Goal: Contribute content: Contribute content

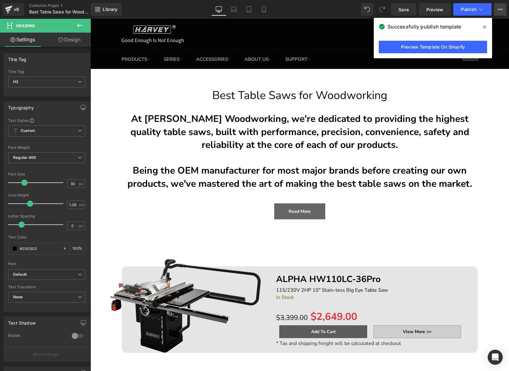
click at [501, 13] on button "View Live Page View with current Template Save Template to Library Schedule Pub…" at bounding box center [500, 9] width 13 height 13
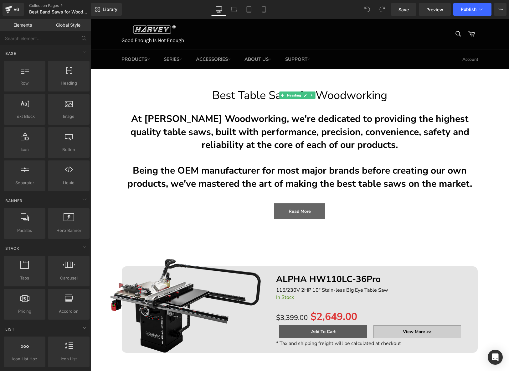
click at [248, 97] on h1 "Best Table Saws for Woodworking" at bounding box center [299, 96] width 418 height 16
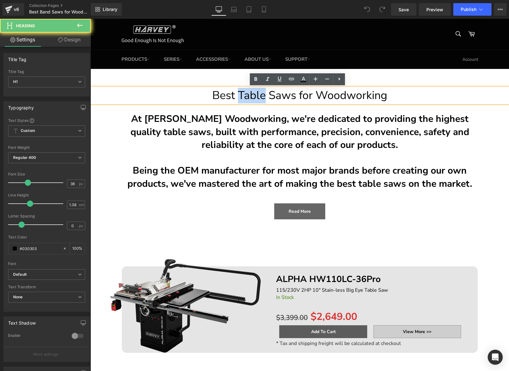
paste div
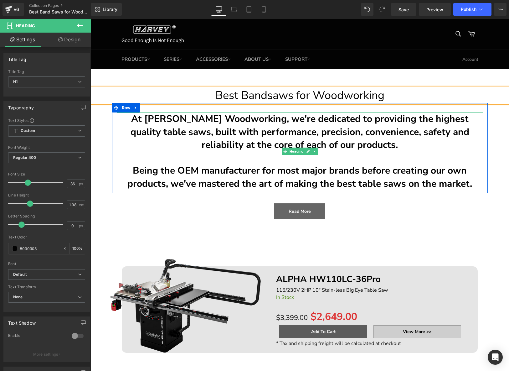
click at [453, 120] on h2 "At [PERSON_NAME] Woodworking, we're dedicated to providing the highest quality …" at bounding box center [300, 131] width 366 height 39
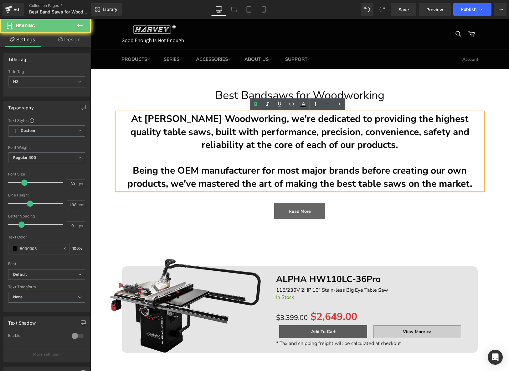
click at [453, 120] on h2 "At [PERSON_NAME] Woodworking, we're dedicated to providing the highest quality …" at bounding box center [300, 131] width 366 height 39
paste div
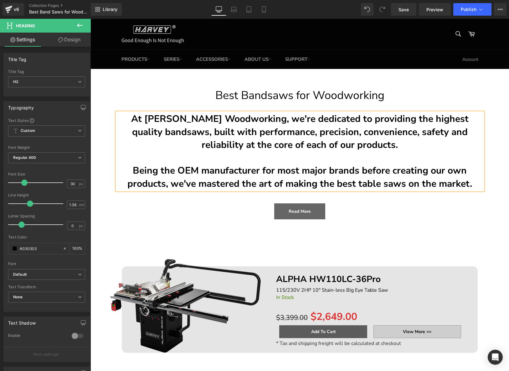
click at [362, 182] on h2 "Being the OEM manufacturer for most major brands before creating our own produc…" at bounding box center [300, 177] width 366 height 26
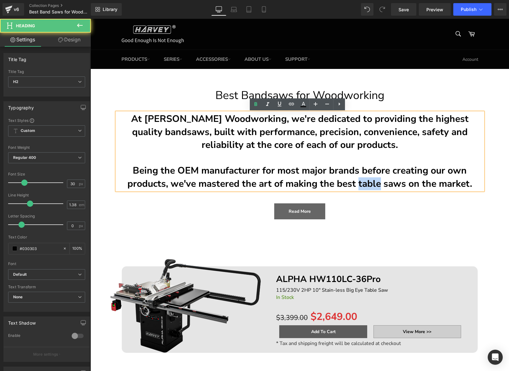
click at [362, 182] on h2 "Being the OEM manufacturer for most major brands before creating our own produc…" at bounding box center [300, 177] width 366 height 26
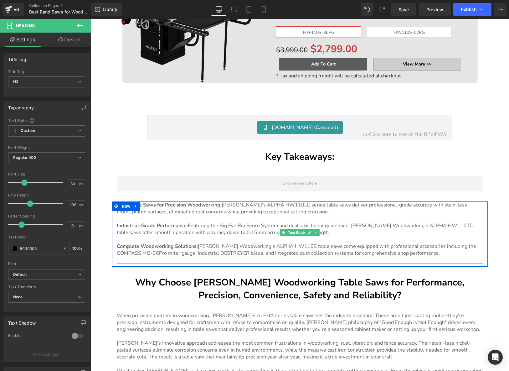
scroll to position [799, 0]
click at [323, 243] on p "Complete Woodworking Solutions: [PERSON_NAME]'s ALPHA HW110S table saws come eq…" at bounding box center [300, 250] width 366 height 14
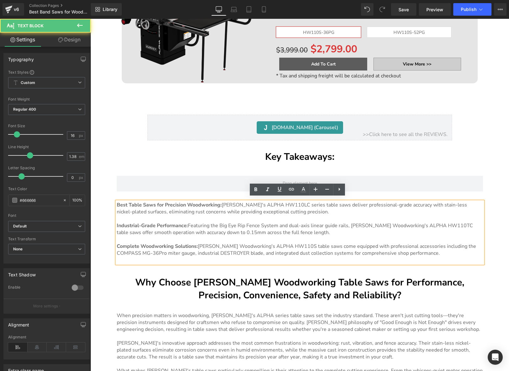
click at [329, 231] on p "Industrial-Grade Performance: Featuring the Big Eye Rip Fence System and dual-a…" at bounding box center [300, 229] width 366 height 14
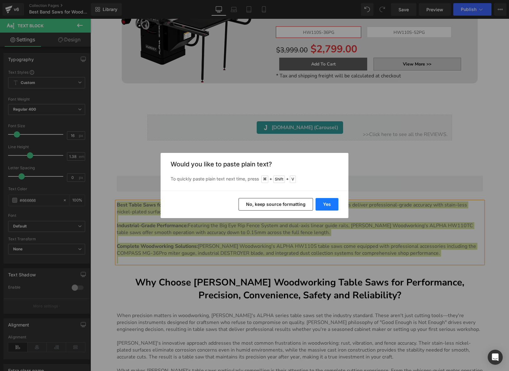
click at [326, 203] on button "Yes" at bounding box center [326, 204] width 23 height 13
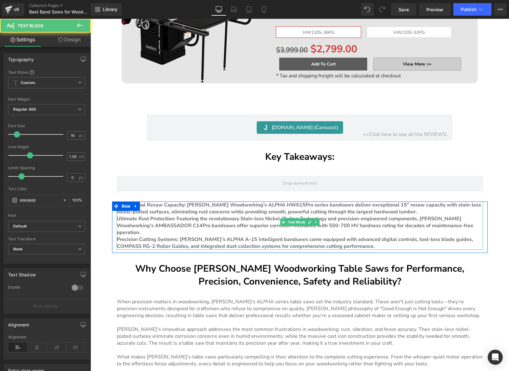
click at [409, 209] on p "Professional Resaw Capacity: [PERSON_NAME] Woodworking's ALPHA HW615Pro series …" at bounding box center [300, 208] width 366 height 14
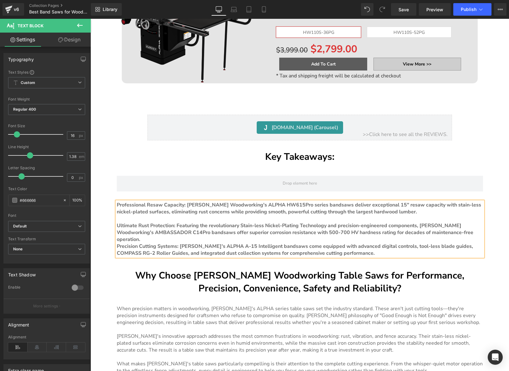
click at [461, 230] on p "Ultimate Rust Protection: Featuring the revolutionary Stain-less Nickel-Plating…" at bounding box center [300, 232] width 366 height 21
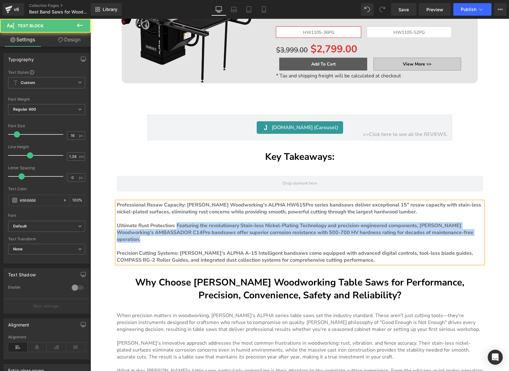
click at [175, 222] on b "Ultimate Rust Protection: Featuring the revolutionary Stain-less Nickel-Plating…" at bounding box center [295, 232] width 356 height 21
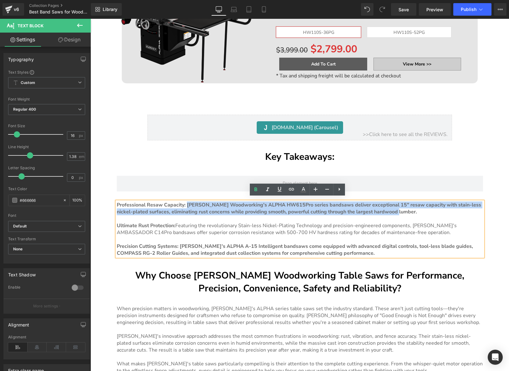
drag, startPoint x: 184, startPoint y: 201, endPoint x: 402, endPoint y: 211, distance: 218.0
click at [402, 211] on p "Professional Resaw Capacity: [PERSON_NAME] Woodworking's ALPHA HW615Pro series …" at bounding box center [300, 208] width 366 height 14
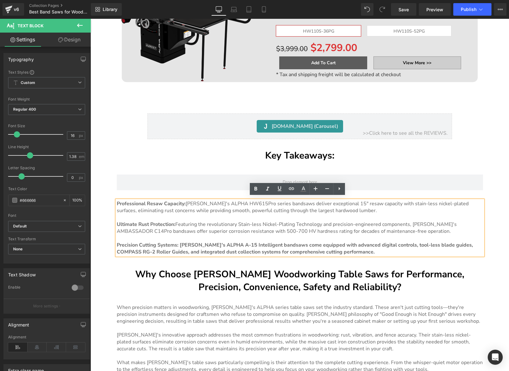
scroll to position [800, 0]
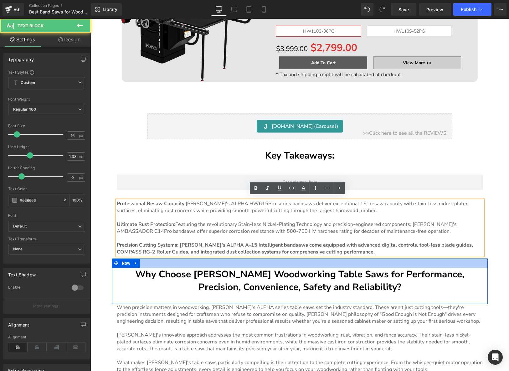
drag, startPoint x: 180, startPoint y: 242, endPoint x: 358, endPoint y: 256, distance: 178.3
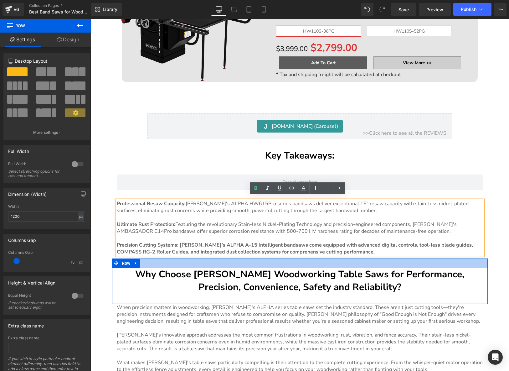
click at [358, 258] on div at bounding box center [300, 262] width 376 height 9
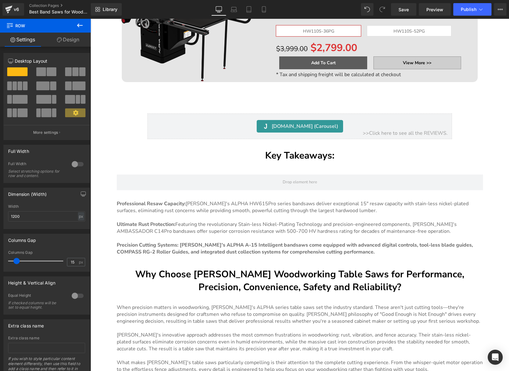
click at [375, 250] on p "Precision Cutting Systems: [PERSON_NAME]'s ALPHA A-15 Intelligent bandsaws come…" at bounding box center [300, 248] width 366 height 14
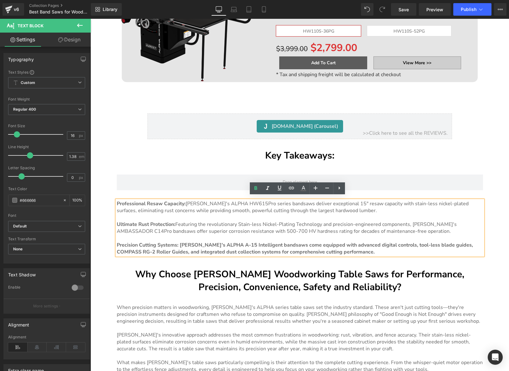
drag, startPoint x: 374, startPoint y: 249, endPoint x: 179, endPoint y: 245, distance: 195.0
click at [179, 245] on p "Precision Cutting Systems: [PERSON_NAME]'s ALPHA A-15 Intelligent bandsaws come…" at bounding box center [300, 248] width 366 height 14
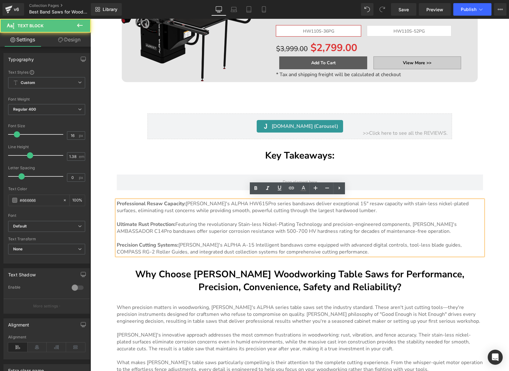
click at [182, 200] on strong "Professional Resaw Capacity:" at bounding box center [151, 203] width 69 height 7
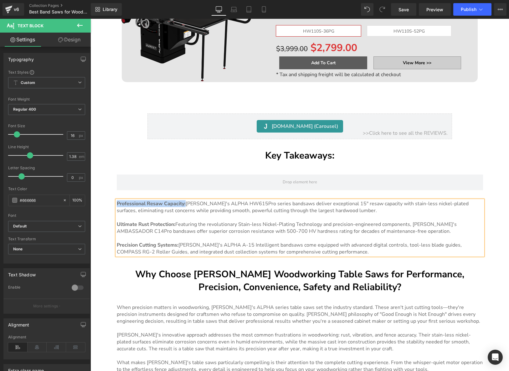
click at [165, 200] on strong "Professional Resaw Capacity:" at bounding box center [151, 203] width 69 height 7
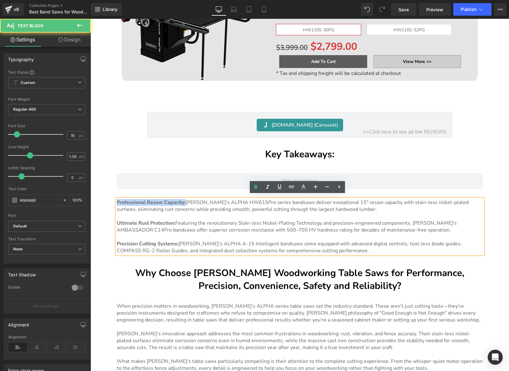
drag, startPoint x: 173, startPoint y: 200, endPoint x: 113, endPoint y: 200, distance: 60.1
click at [117, 200] on div "Professional Resaw Capacity: [PERSON_NAME] Woodworking's ALPHA HW615Pro series …" at bounding box center [300, 226] width 366 height 55
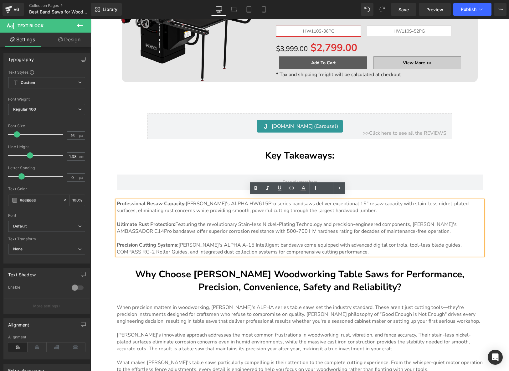
drag, startPoint x: 121, startPoint y: 199, endPoint x: 129, endPoint y: 199, distance: 7.5
click at [121, 200] on strong "Professional Resaw Capacity:" at bounding box center [151, 203] width 69 height 7
drag, startPoint x: 184, startPoint y: 200, endPoint x: 115, endPoint y: 199, distance: 68.2
click at [117, 200] on p "Professional Resaw Capacity: [PERSON_NAME] Woodworking's ALPHA HW615Pro series …" at bounding box center [300, 207] width 366 height 14
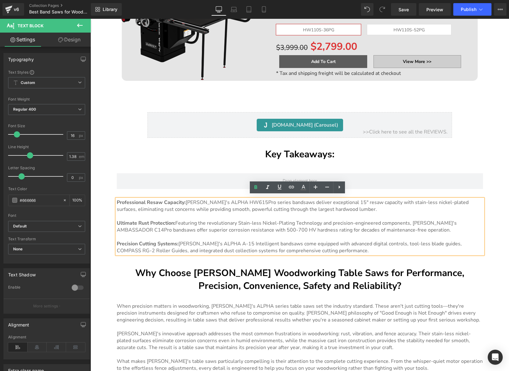
scroll to position [801, 0]
click at [294, 188] on icon at bounding box center [292, 187] width 8 height 8
click at [201, 212] on input "text" at bounding box center [166, 213] width 96 height 16
paste input "[URL][DOMAIN_NAME]"
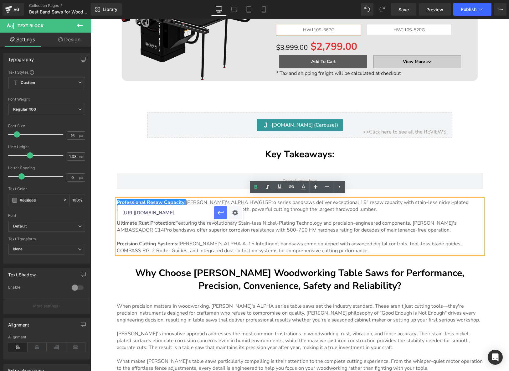
type input "[URL][DOMAIN_NAME]"
click at [218, 213] on icon "button" at bounding box center [221, 213] width 8 height 8
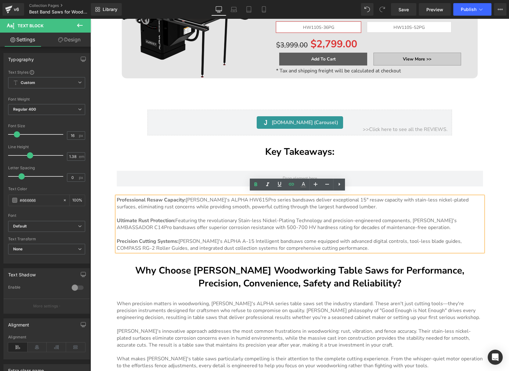
scroll to position [804, 0]
click at [171, 218] on strong "Ultimate Rust Protection:" at bounding box center [146, 220] width 59 height 7
drag, startPoint x: 174, startPoint y: 218, endPoint x: 115, endPoint y: 219, distance: 58.2
click at [117, 219] on strong "Ultimate Rust Protection:" at bounding box center [146, 220] width 59 height 7
click at [290, 186] on icon at bounding box center [292, 184] width 8 height 8
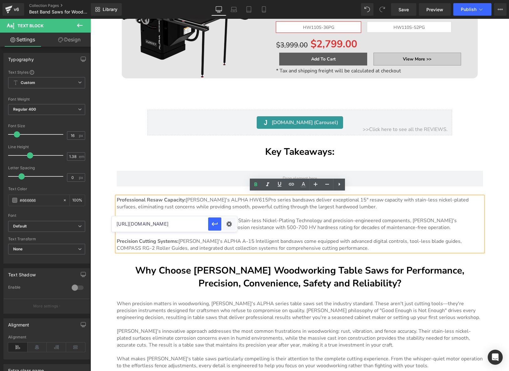
click at [190, 223] on input "https://www.harveywoodworking.com/products/alpha-hw615pro-3hp-15-stain-less-ban…" at bounding box center [160, 224] width 96 height 16
paste input "https://www.harveywoodworking.com/products/ambassador-c14pro-3hp-14-stain-less-…"
click at [214, 223] on icon "button" at bounding box center [215, 224] width 8 height 8
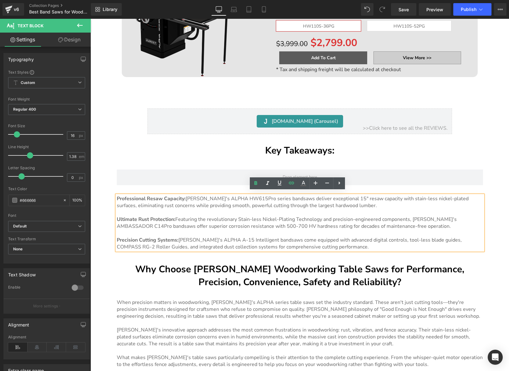
scroll to position [805, 0]
click at [177, 238] on strong "Precision Cutting Systems:" at bounding box center [148, 239] width 62 height 7
click at [117, 236] on strong "Precision Cutting Systems:" at bounding box center [148, 239] width 62 height 7
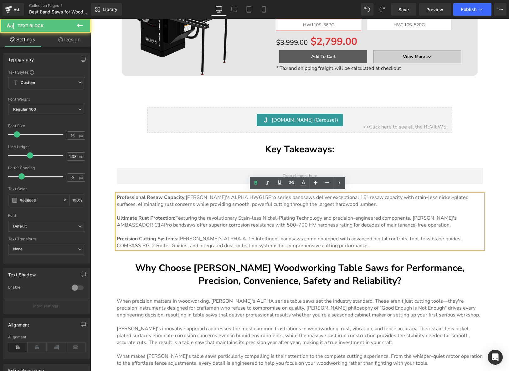
scroll to position [806, 0]
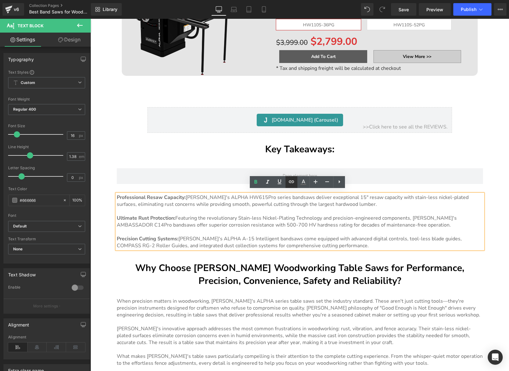
click at [290, 184] on icon at bounding box center [292, 182] width 8 height 8
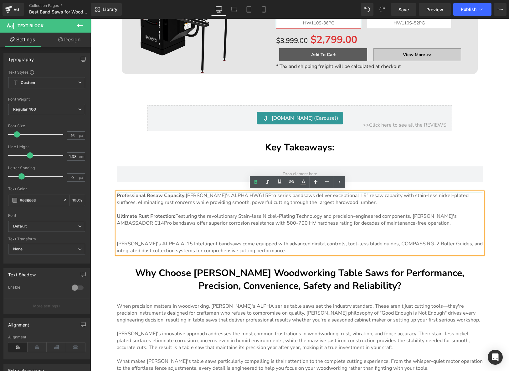
scroll to position [811, 0]
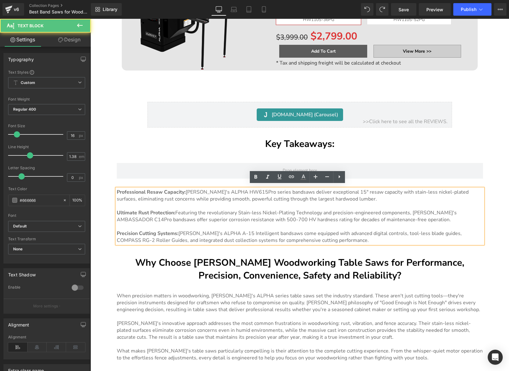
click at [175, 230] on strong "Precision Cutting Systems:" at bounding box center [148, 233] width 62 height 7
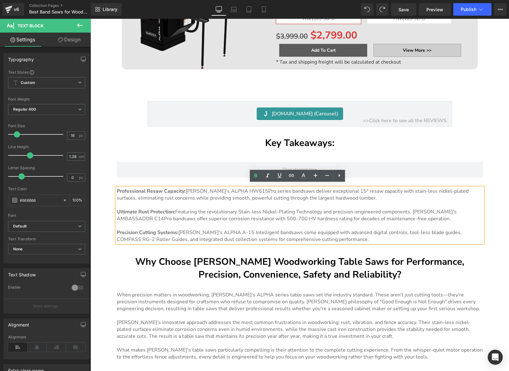
scroll to position [813, 0]
drag, startPoint x: 177, startPoint y: 230, endPoint x: 115, endPoint y: 230, distance: 62.0
click at [117, 230] on p "Precision Cutting Systems: Harvey Woodworking's ALPHA A-15 Intelligent bandsaws…" at bounding box center [300, 235] width 366 height 14
click at [290, 177] on icon at bounding box center [292, 175] width 8 height 8
click at [192, 236] on input "text" at bounding box center [160, 236] width 96 height 16
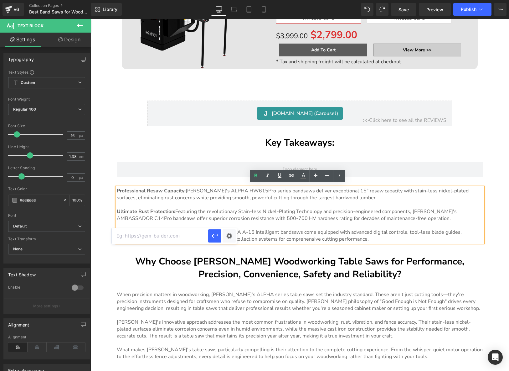
paste input "https://www.harveywoodworking.com/products/alpha-a-15-3hp-15-intelligent-bandsaw"
type input "https://www.harveywoodworking.com/products/alpha-a-15-3hp-15-intelligent-bandsaw"
click at [212, 237] on icon "button" at bounding box center [215, 236] width 8 height 8
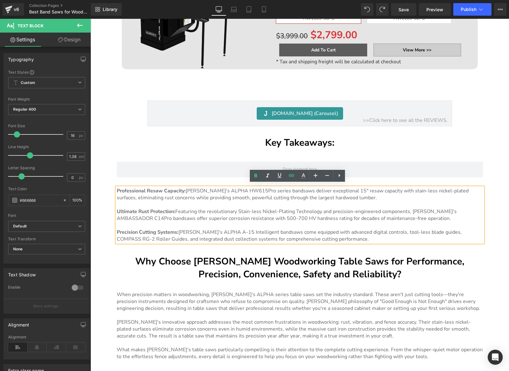
click at [301, 258] on h2 "Why Choose [PERSON_NAME] Woodworking Table Saws for Performance, Precision, Con…" at bounding box center [300, 268] width 366 height 26
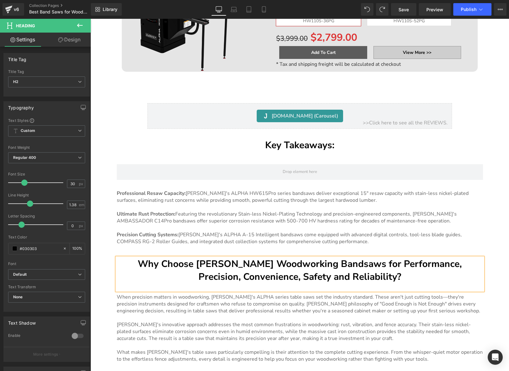
scroll to position [811, 0]
click at [294, 309] on p "When precision matters in woodworking, [PERSON_NAME]'s ALPHA series table saws …" at bounding box center [300, 303] width 366 height 21
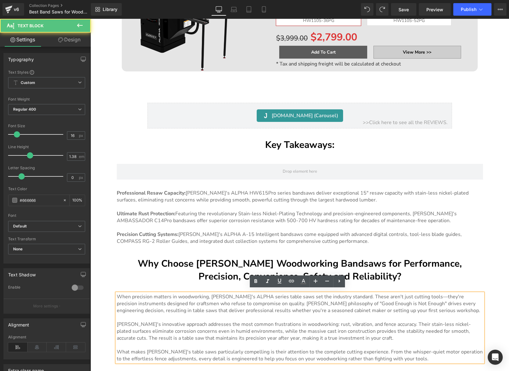
click at [294, 304] on p "When precision matters in woodworking, [PERSON_NAME]'s ALPHA series table saws …" at bounding box center [300, 303] width 366 height 21
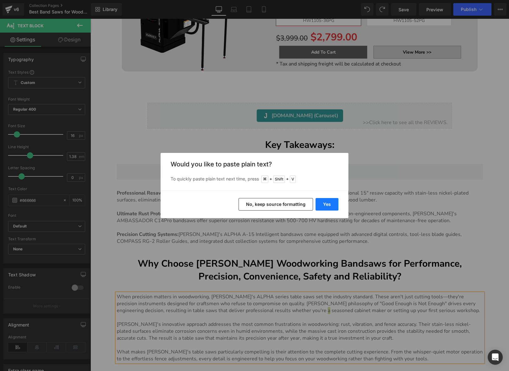
click at [329, 201] on button "Yes" at bounding box center [326, 204] width 23 height 13
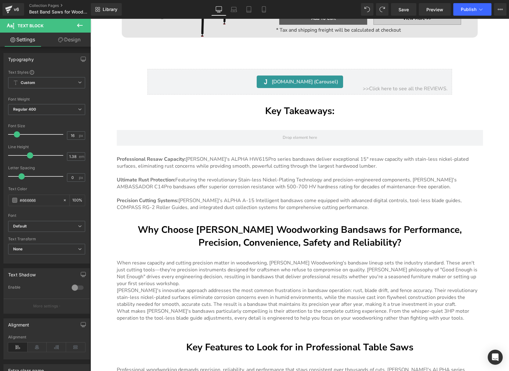
scroll to position [845, 0]
click at [278, 276] on p "When resaw capacity and cutting precision matter in woodworking, Harvey Woodwor…" at bounding box center [300, 273] width 366 height 28
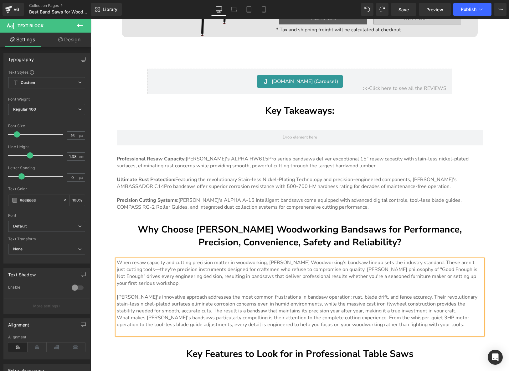
click at [465, 307] on p "Harvey Woodworking's innovative approach addresses the most common frustrations…" at bounding box center [300, 303] width 366 height 21
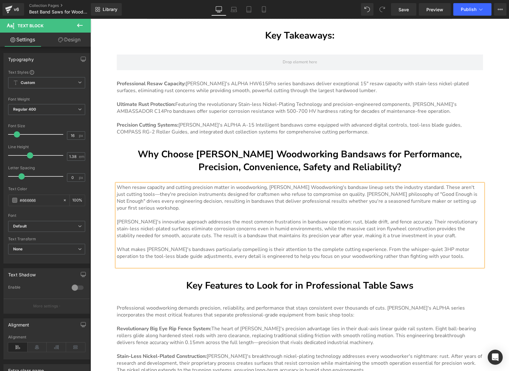
scroll to position [920, 0]
click at [364, 282] on h2 "Key Features to Look for in Professional Table Saws" at bounding box center [300, 285] width 366 height 13
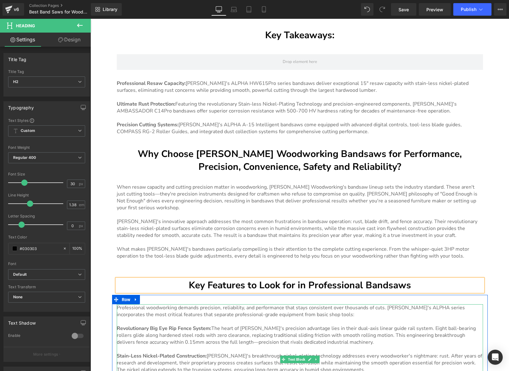
click at [316, 318] on p at bounding box center [300, 321] width 366 height 7
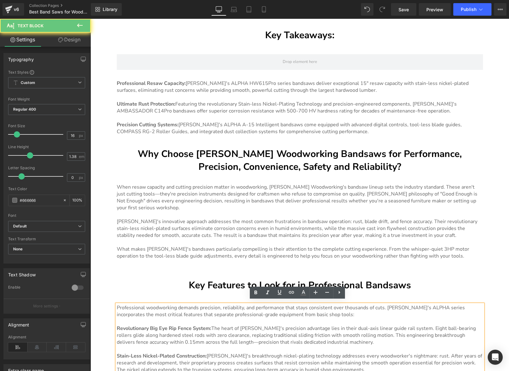
click at [312, 318] on p at bounding box center [300, 321] width 366 height 7
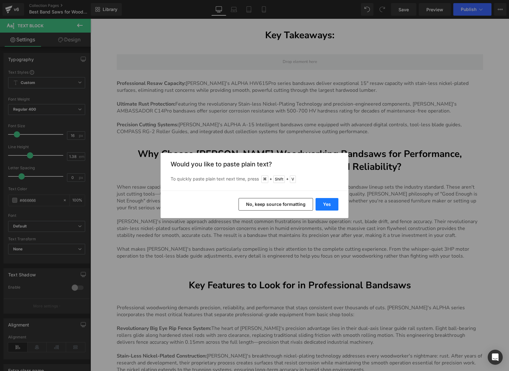
click at [329, 205] on button "Yes" at bounding box center [326, 204] width 23 height 13
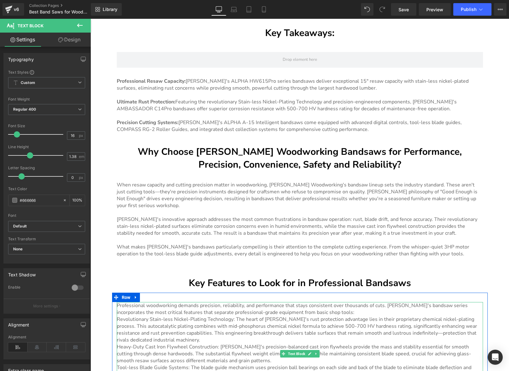
scroll to position [935, 0]
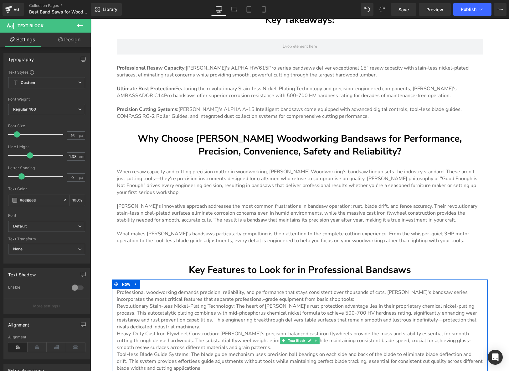
click at [357, 296] on p "Professional woodworking demands precision, reliability, and performance that s…" at bounding box center [300, 296] width 366 height 14
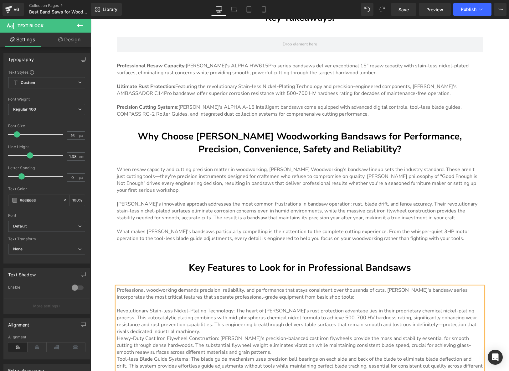
scroll to position [938, 0]
drag, startPoint x: 232, startPoint y: 307, endPoint x: 115, endPoint y: 307, distance: 117.0
click at [117, 307] on p "Revolutionary Stain-less Nickel-Plating Technology: The heart of Harvey Woodwor…" at bounding box center [300, 321] width 366 height 28
click at [213, 329] on p "Revolutionary Stain-less Nickel-Plating Technology: The heart of Harvey Woodwor…" at bounding box center [300, 321] width 366 height 28
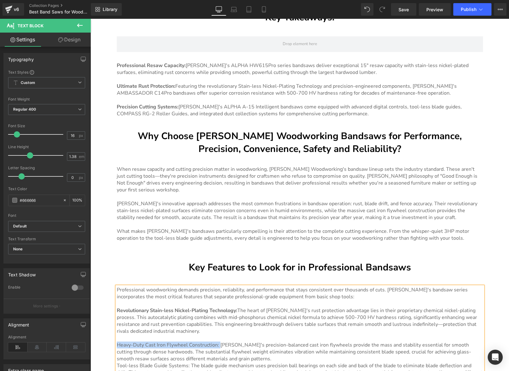
drag, startPoint x: 216, startPoint y: 342, endPoint x: 115, endPoint y: 341, distance: 101.1
click at [117, 341] on p "Heavy-Duty Cast Iron Flywheel Construction: Harvey Woodworking's precision-bala…" at bounding box center [300, 351] width 366 height 21
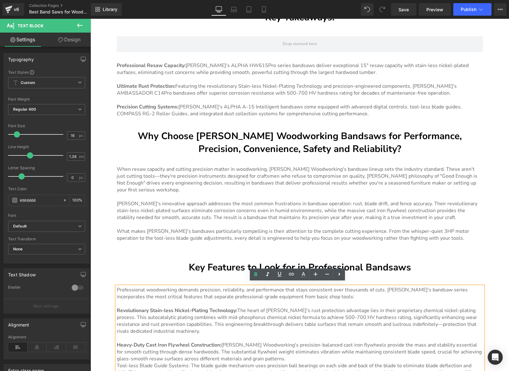
click at [275, 354] on p "Heavy-Duty Cast Iron Flywheel Construction: Harvey Woodworking's precision-bala…" at bounding box center [300, 351] width 366 height 21
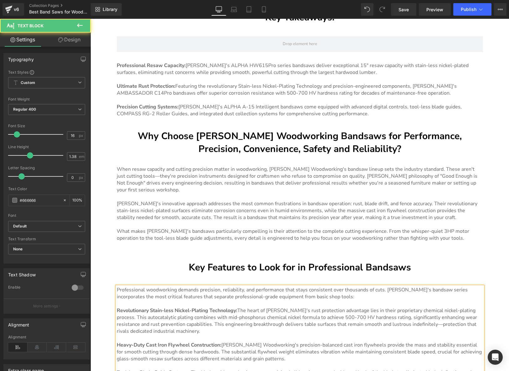
scroll to position [1002, 0]
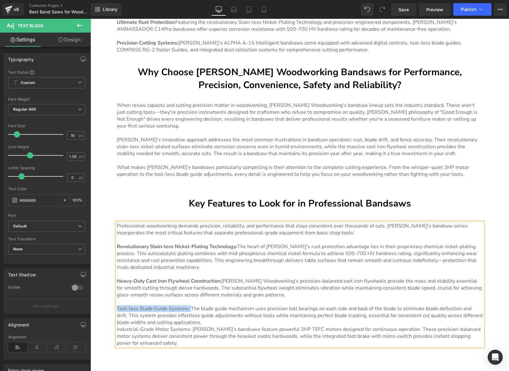
drag, startPoint x: 186, startPoint y: 305, endPoint x: 115, endPoint y: 304, distance: 71.0
click at [117, 305] on p "Tool-less Blade Guide Systems: The blade guide mechanism uses precision ball be…" at bounding box center [300, 315] width 366 height 21
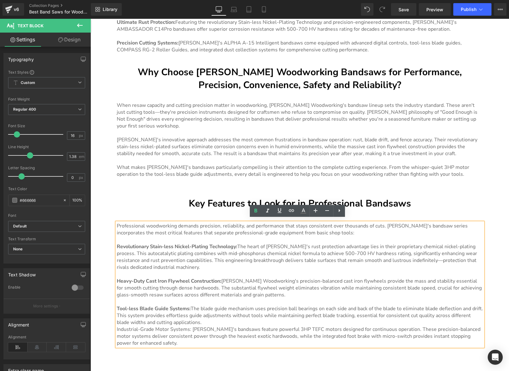
click at [204, 320] on p "Tool-less Blade Guide Systems: The blade guide mechanism uses precision ball be…" at bounding box center [300, 315] width 366 height 21
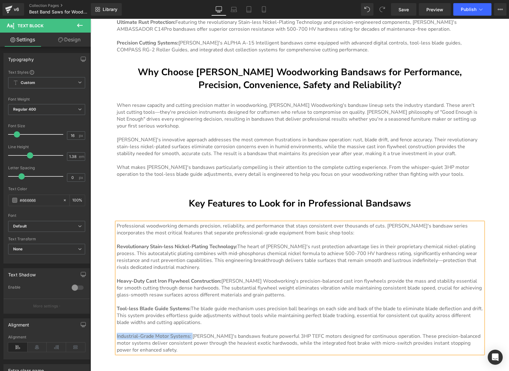
drag, startPoint x: 165, startPoint y: 333, endPoint x: 115, endPoint y: 334, distance: 49.1
click at [117, 334] on p "Industrial-Grade Motor Systems: Harvey Woodworking's bandsaws feature powerful …" at bounding box center [300, 342] width 366 height 21
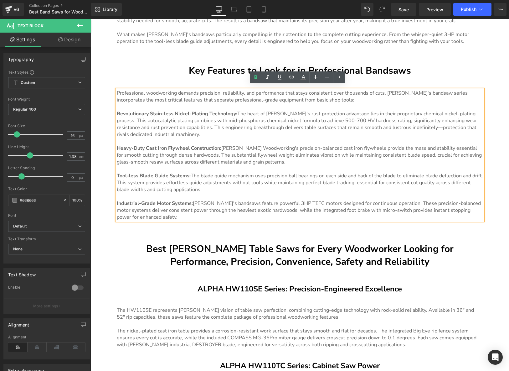
scroll to position [1136, 0]
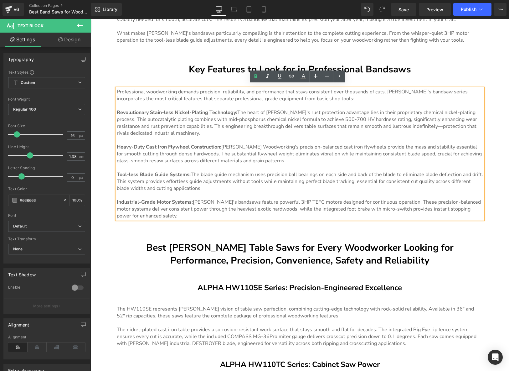
click at [210, 244] on h2 "Best [PERSON_NAME] Table Saws for Every Woodworker Looking for Performance, Pre…" at bounding box center [299, 254] width 357 height 26
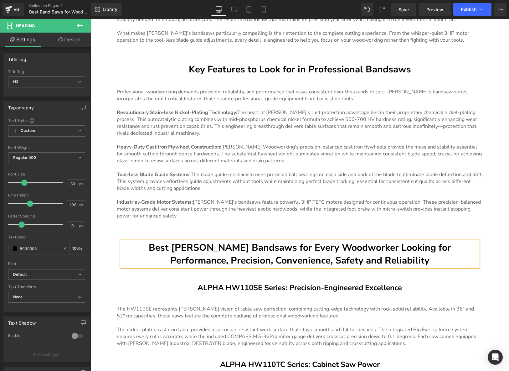
click at [341, 284] on h3 "ALPHA HW110SE Series: Precision-Engineered Excellence" at bounding box center [300, 287] width 366 height 10
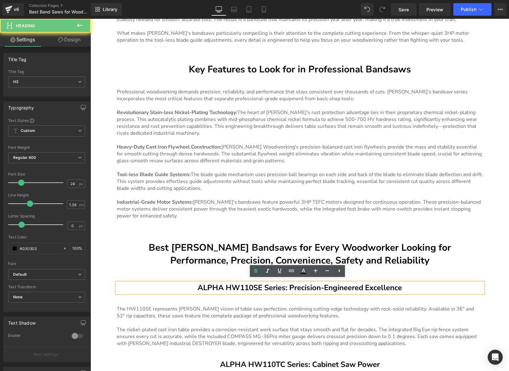
click at [341, 284] on h3 "ALPHA HW110SE Series: Precision-Engineered Excellence" at bounding box center [300, 287] width 366 height 10
paste div
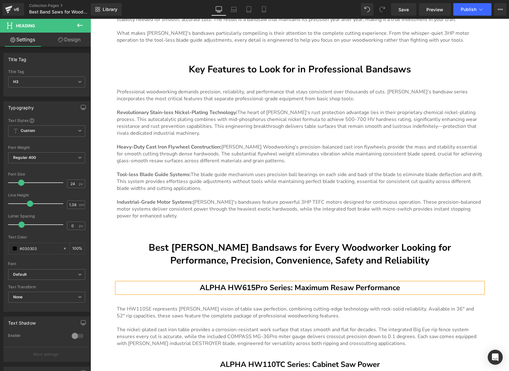
click at [254, 310] on span "The HW110SE represents [PERSON_NAME] vision of table saw perfection, combining …" at bounding box center [295, 312] width 357 height 14
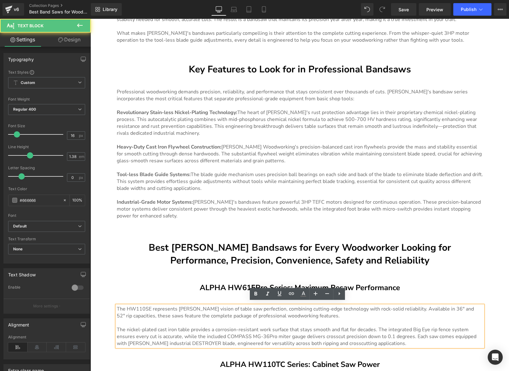
click at [254, 310] on span "The HW110SE represents [PERSON_NAME] vision of table saw perfection, combining …" at bounding box center [295, 312] width 357 height 14
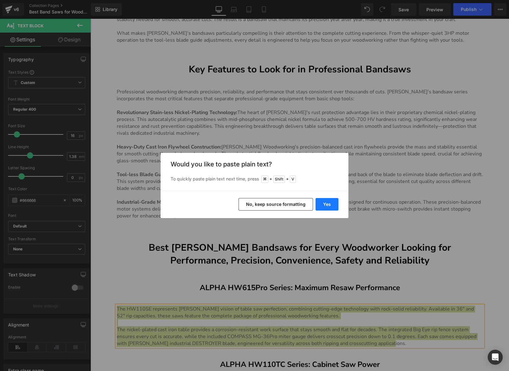
click at [330, 205] on button "Yes" at bounding box center [326, 204] width 23 height 13
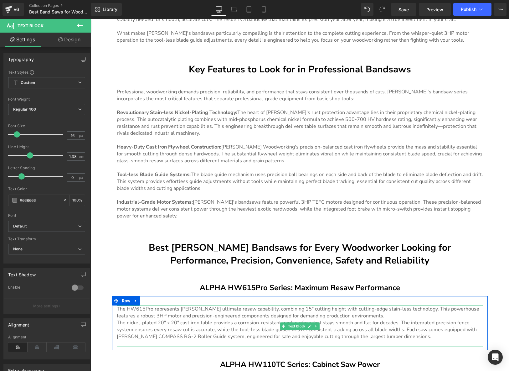
click at [366, 310] on p "The HW615Pro represents Harvey's ultimate resaw capability, combining 15" cutti…" at bounding box center [300, 312] width 366 height 14
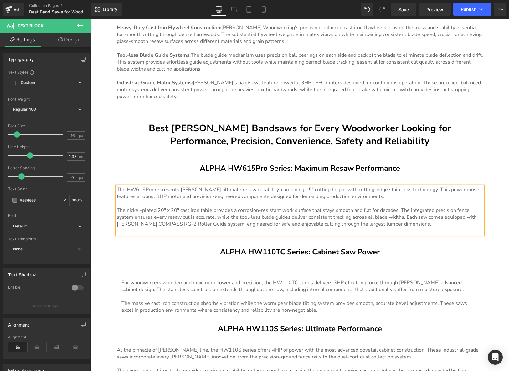
scroll to position [1276, 0]
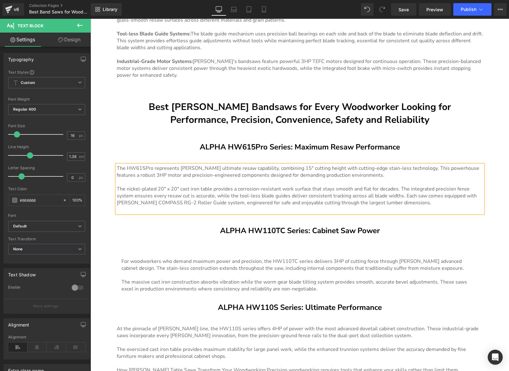
click at [315, 228] on h3 "ALPHA HW110TC Series: Cabinet Saw Power" at bounding box center [300, 230] width 366 height 10
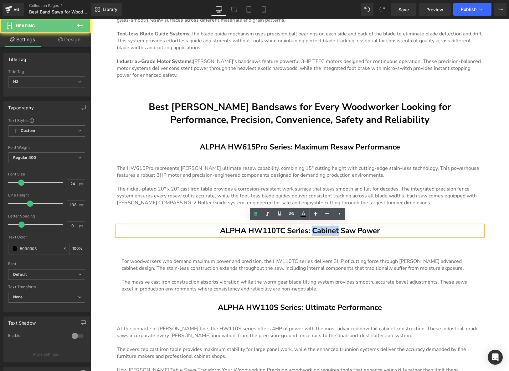
click at [318, 228] on h3 "ALPHA HW110TC Series: Cabinet Saw Power" at bounding box center [300, 230] width 366 height 10
paste div
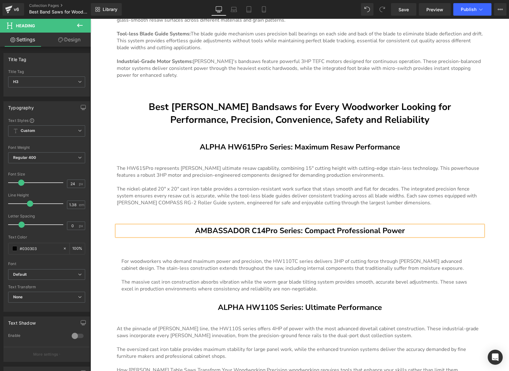
click at [293, 271] on p at bounding box center [299, 274] width 357 height 7
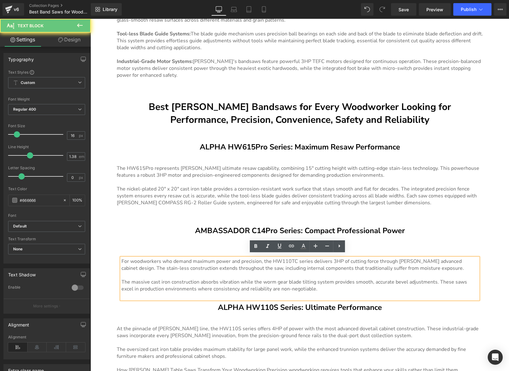
click at [296, 266] on span "For woodworkers who demand maximum power and precision, the HW110TC series deli…" at bounding box center [292, 265] width 342 height 14
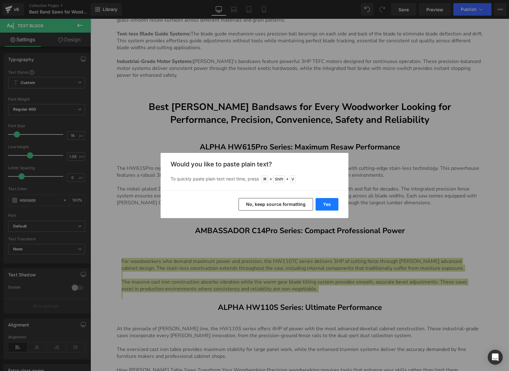
click at [333, 202] on button "Yes" at bounding box center [326, 204] width 23 height 13
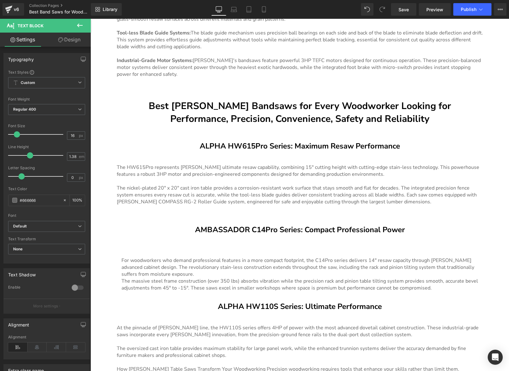
scroll to position [1277, 0]
click at [284, 304] on div "ALPHA HW110S Series: Ultimate Performance Heading" at bounding box center [300, 306] width 366 height 10
click at [284, 304] on h3 "ALPHA HW110S Series: Ultimate Performance" at bounding box center [300, 306] width 366 height 10
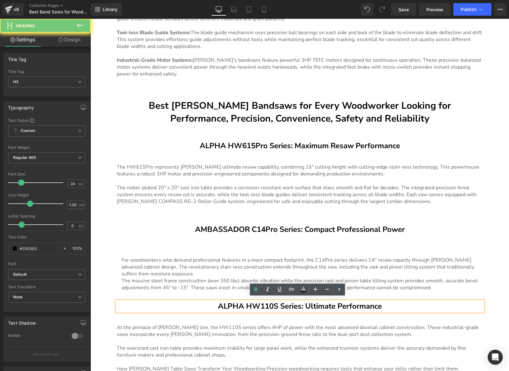
click at [284, 304] on h3 "ALPHA HW110S Series: Ultimate Performance" at bounding box center [300, 306] width 366 height 10
paste div
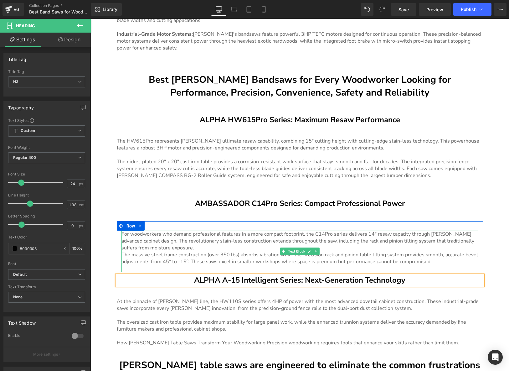
scroll to position [1348, 0]
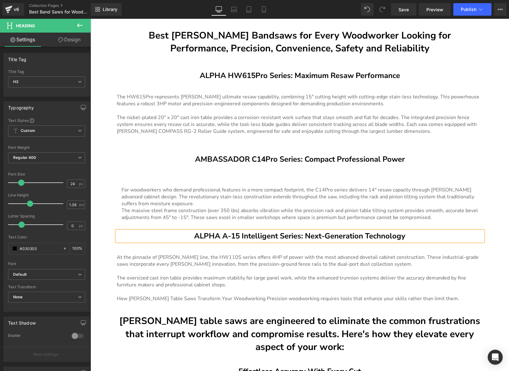
click at [326, 274] on span "The oversized cast iron table provides maximum stability for large panel work, …" at bounding box center [291, 281] width 349 height 14
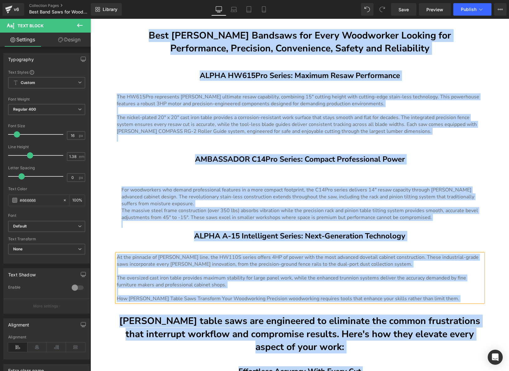
click at [333, 271] on p at bounding box center [300, 270] width 366 height 7
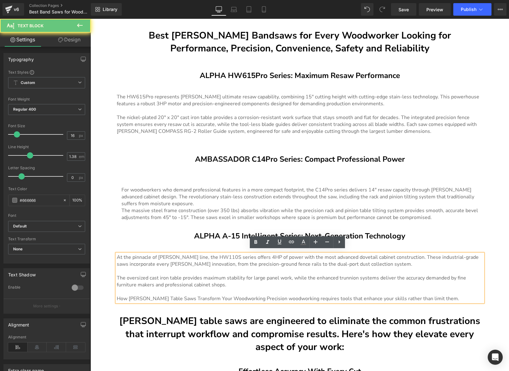
click at [335, 270] on p at bounding box center [300, 270] width 366 height 7
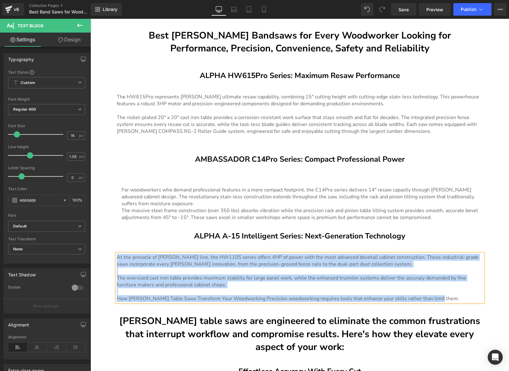
paste div
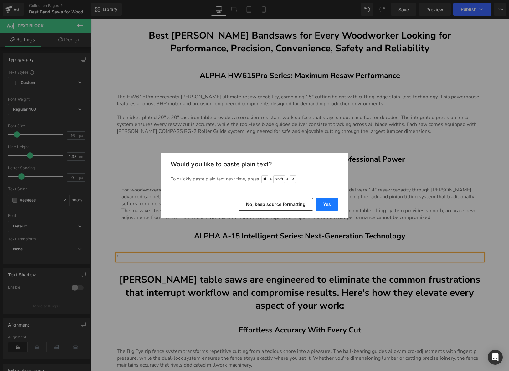
click at [325, 201] on button "Yes" at bounding box center [326, 204] width 23 height 13
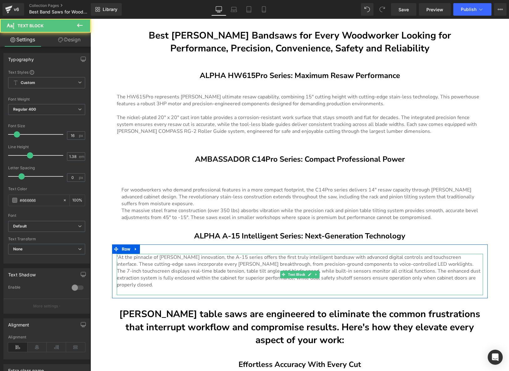
click at [141, 254] on p "'At the pinnacle of Harvey's innovation, the A-15 series offers the first truly…" at bounding box center [300, 260] width 366 height 14
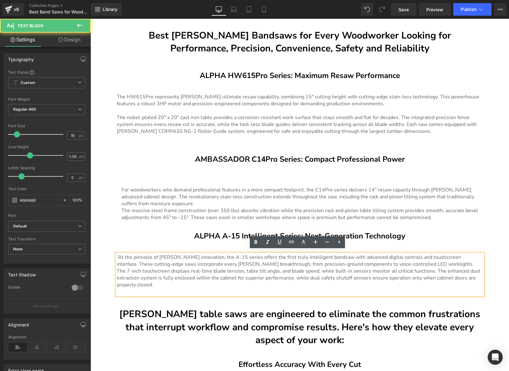
click at [117, 255] on p "'At the pinnacle of Harvey's innovation, the A-15 series offers the first truly…" at bounding box center [300, 260] width 366 height 14
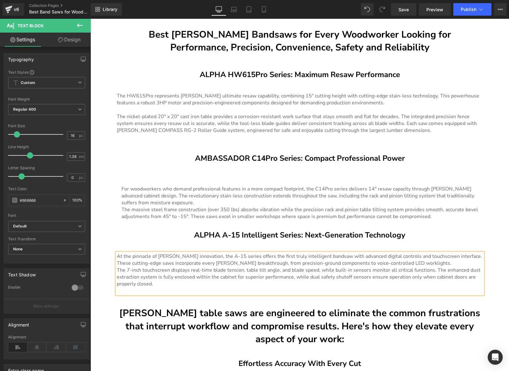
scroll to position [1349, 0]
click at [420, 260] on p "At the pinnacle of Harvey's innovation, the A-15 series offers the first truly …" at bounding box center [300, 259] width 366 height 14
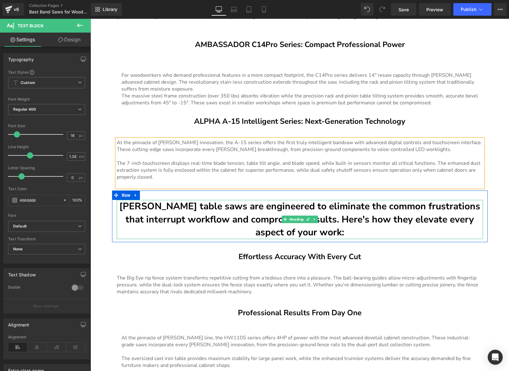
scroll to position [1462, 0]
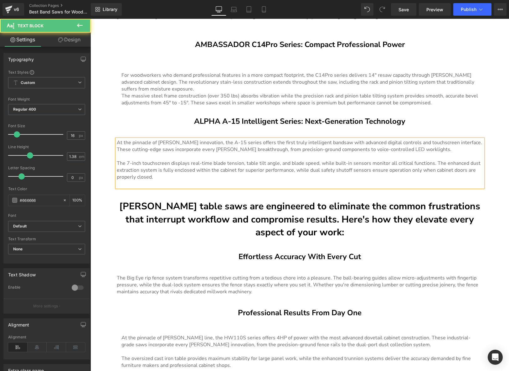
click at [363, 183] on p at bounding box center [300, 183] width 366 height 7
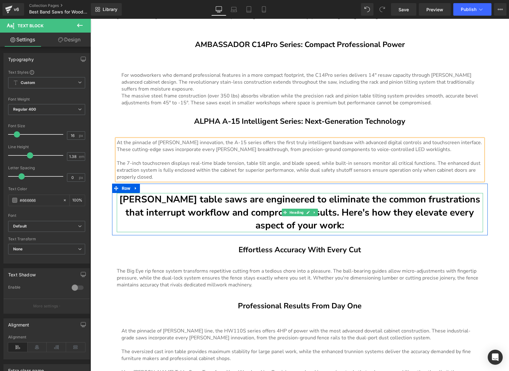
click at [184, 198] on strong "[PERSON_NAME] table saws are engineered to eliminate the common frustrations th…" at bounding box center [299, 212] width 361 height 39
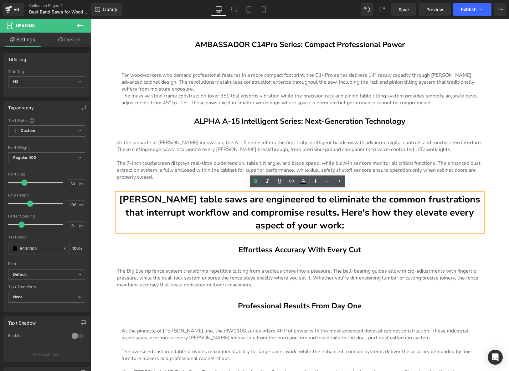
click at [180, 198] on strong "[PERSON_NAME] table saws are engineered to eliminate the common frustrations th…" at bounding box center [299, 212] width 361 height 39
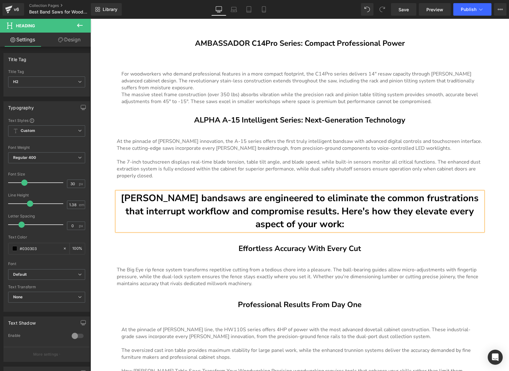
scroll to position [1463, 0]
click at [318, 210] on strong "Harvey bandsaws are engineered to eliminate the common frustrations that interr…" at bounding box center [300, 211] width 358 height 39
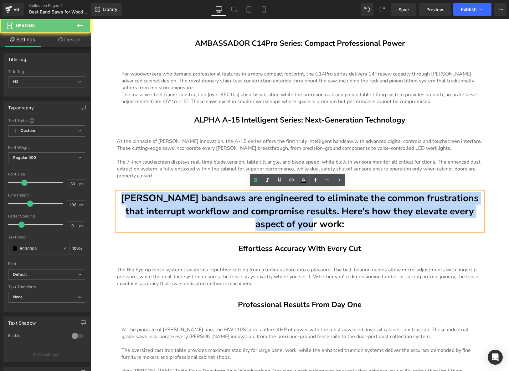
click at [318, 210] on strong "Harvey bandsaws are engineered to eliminate the common frustrations that interr…" at bounding box center [300, 211] width 358 height 39
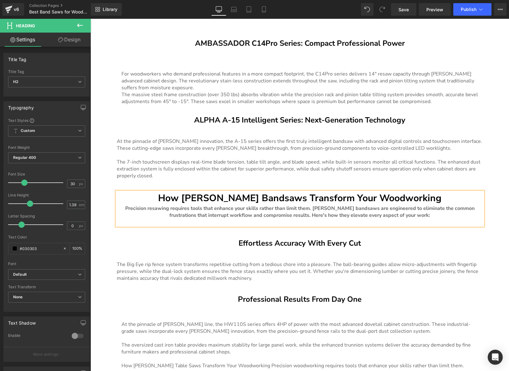
click at [416, 197] on h2 "How Harvey Bandsaws Transform Your Woodworking" at bounding box center [300, 198] width 366 height 13
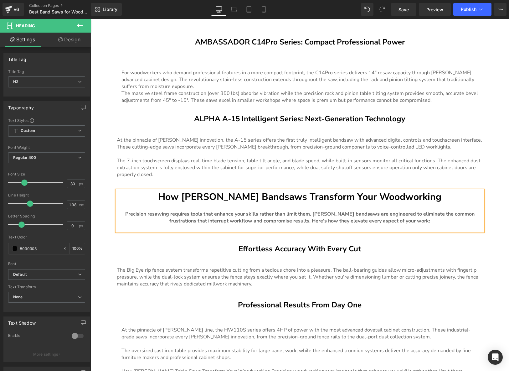
scroll to position [1465, 0]
drag, startPoint x: 367, startPoint y: 213, endPoint x: 372, endPoint y: 213, distance: 5.0
click at [367, 213] on b "Precision resawing requires tools that enhance your skills rather than limit th…" at bounding box center [299, 217] width 349 height 14
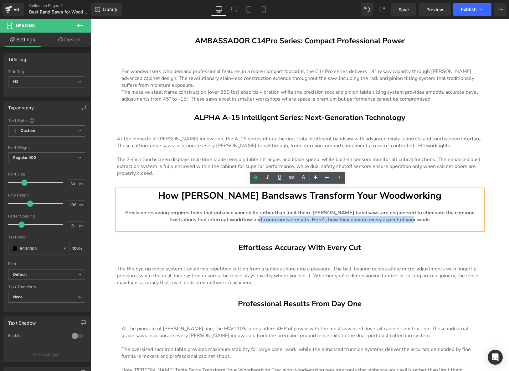
scroll to position [1466, 0]
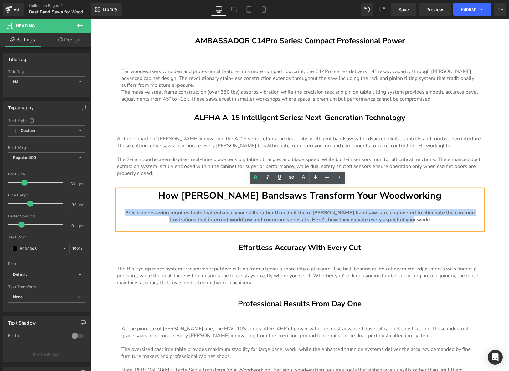
drag, startPoint x: 380, startPoint y: 218, endPoint x: 118, endPoint y: 208, distance: 262.1
click at [117, 209] on div "Precision resawing requires tools that enhance your skills rather than limit th…" at bounding box center [300, 216] width 366 height 14
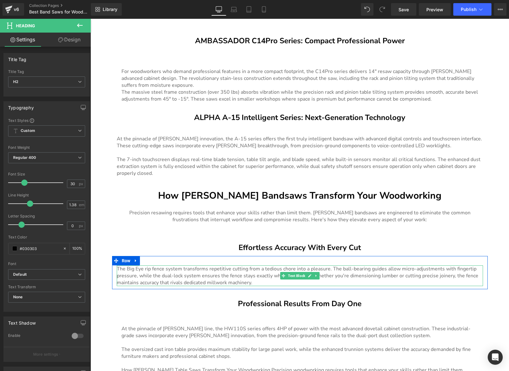
click at [311, 266] on p "The Big Eye rip fence system transforms repetitive cutting from a tedious chore…" at bounding box center [300, 275] width 366 height 21
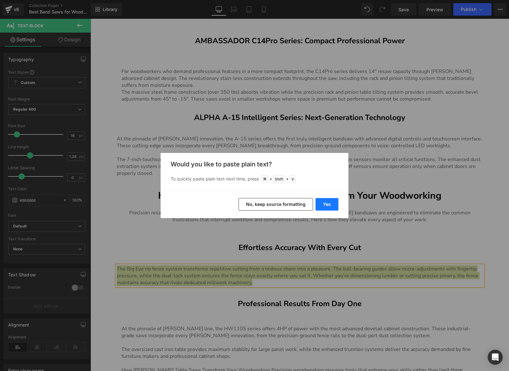
click at [326, 206] on button "Yes" at bounding box center [326, 204] width 23 height 13
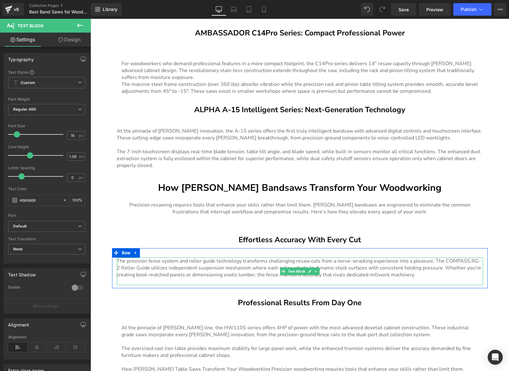
scroll to position [1524, 0]
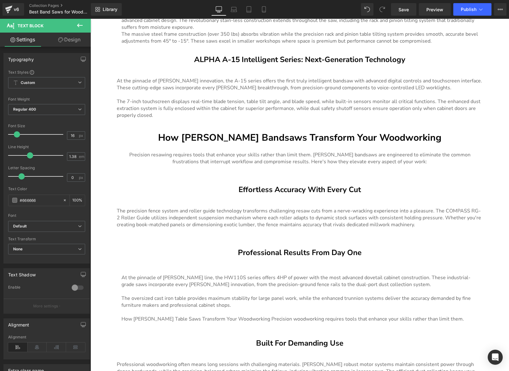
drag, startPoint x: 331, startPoint y: 280, endPoint x: 326, endPoint y: 281, distance: 4.5
click at [331, 280] on span "At the pinnacle of [PERSON_NAME] line, the HW110S series offers 4HP of power wi…" at bounding box center [295, 281] width 349 height 14
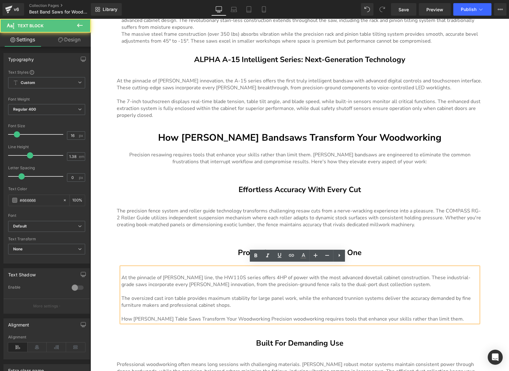
click at [325, 282] on span "At the pinnacle of [PERSON_NAME] line, the HW110S series offers 4HP of power wi…" at bounding box center [295, 281] width 349 height 14
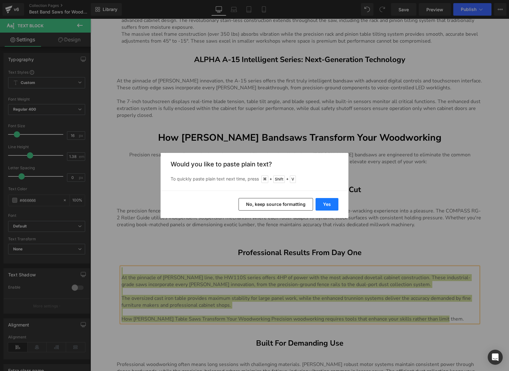
click at [329, 205] on button "Yes" at bounding box center [326, 204] width 23 height 13
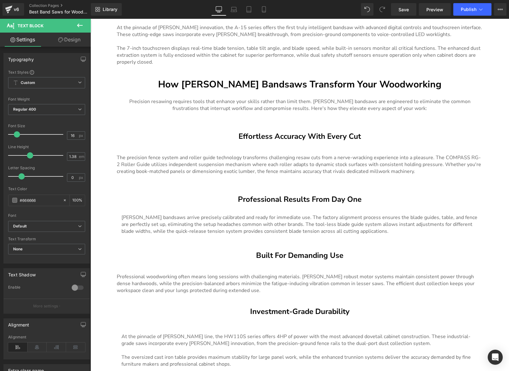
scroll to position [1577, 0]
click at [345, 276] on p "Professional woodworking often means long sessions with challenging materials. …" at bounding box center [300, 283] width 366 height 21
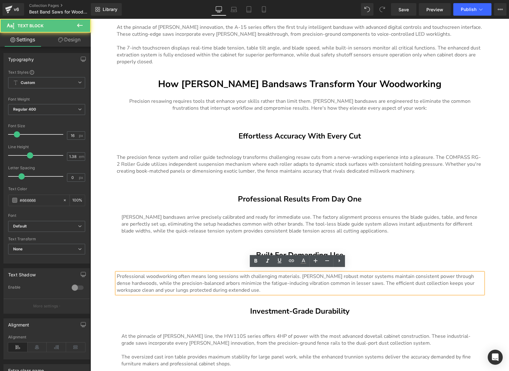
click at [325, 278] on p "Professional woodworking often means long sessions with challenging materials. …" at bounding box center [300, 283] width 366 height 21
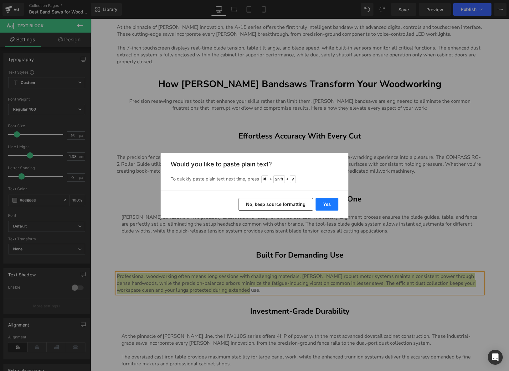
click at [330, 206] on button "Yes" at bounding box center [326, 204] width 23 height 13
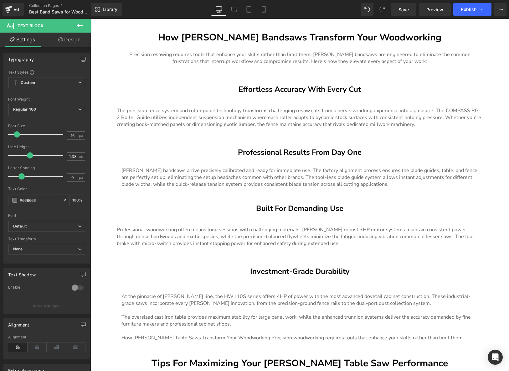
scroll to position [1632, 0]
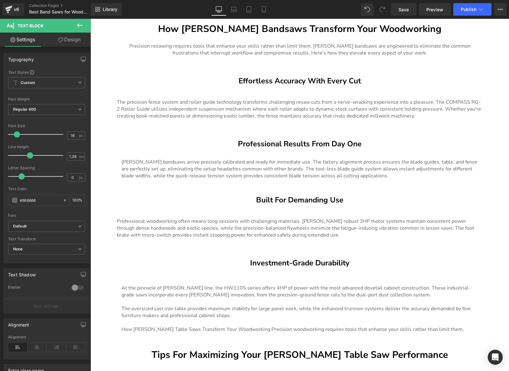
click at [335, 292] on span "At the pinnacle of [PERSON_NAME] line, the HW110S series offers 4HP of power wi…" at bounding box center [295, 291] width 349 height 14
click at [326, 289] on span "At the pinnacle of [PERSON_NAME] line, the HW110S series offers 4HP of power wi…" at bounding box center [295, 291] width 349 height 14
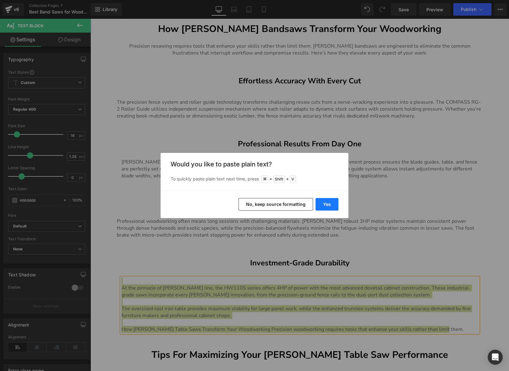
click at [335, 207] on button "Yes" at bounding box center [326, 204] width 23 height 13
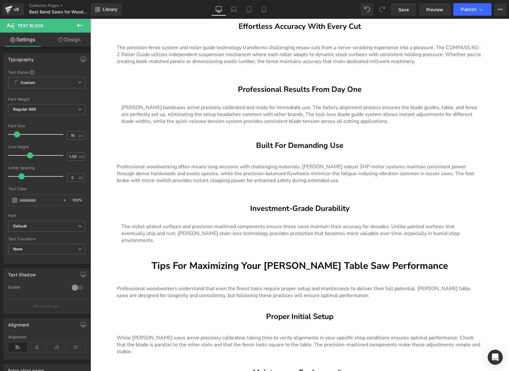
scroll to position [1687, 0]
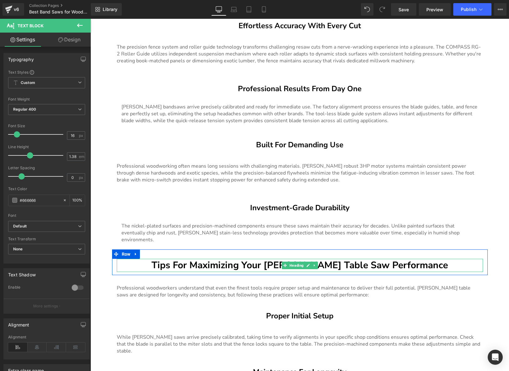
click at [325, 258] on strong "Tips For Maximizing Your [PERSON_NAME] Table Saw Performance" at bounding box center [299, 264] width 296 height 13
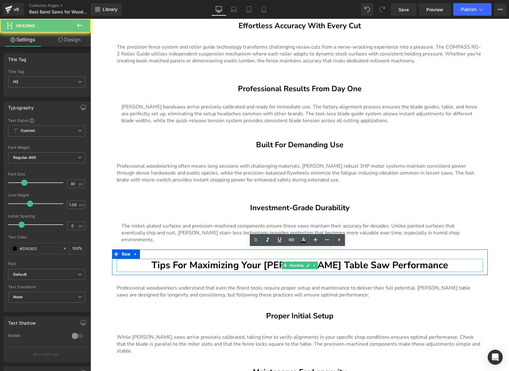
click at [325, 258] on strong "Tips For Maximizing Your [PERSON_NAME] Table Saw Performance" at bounding box center [299, 264] width 296 height 13
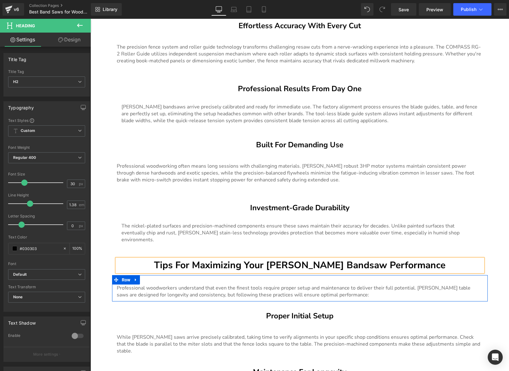
click at [325, 284] on p "Professional woodworkers understand that even the finest tools require proper s…" at bounding box center [300, 291] width 366 height 14
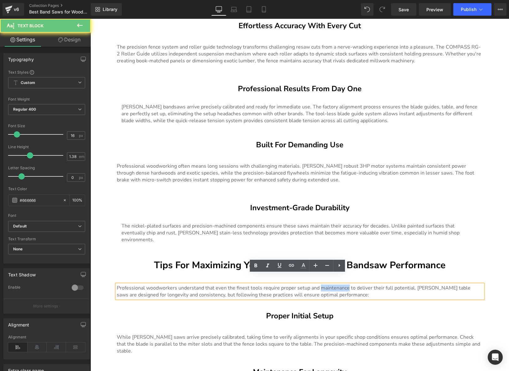
click at [325, 284] on p "Professional woodworkers understand that even the finest tools require proper s…" at bounding box center [300, 291] width 366 height 14
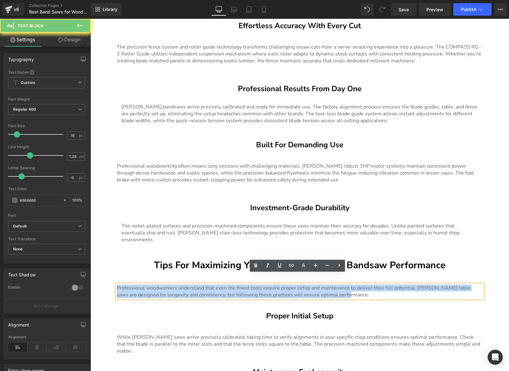
click at [325, 284] on p "Professional woodworkers understand that even the finest tools require proper s…" at bounding box center [300, 291] width 366 height 14
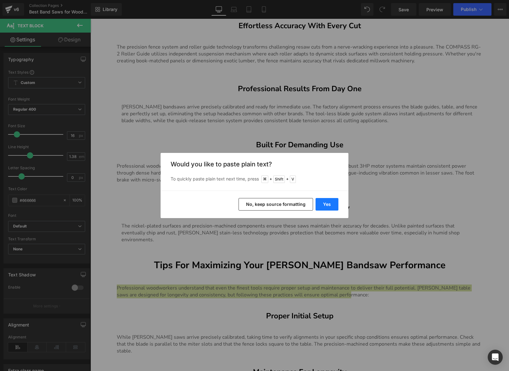
click at [328, 208] on button "Yes" at bounding box center [326, 204] width 23 height 13
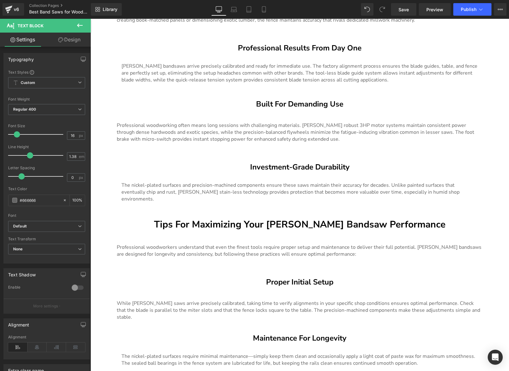
scroll to position [1729, 0]
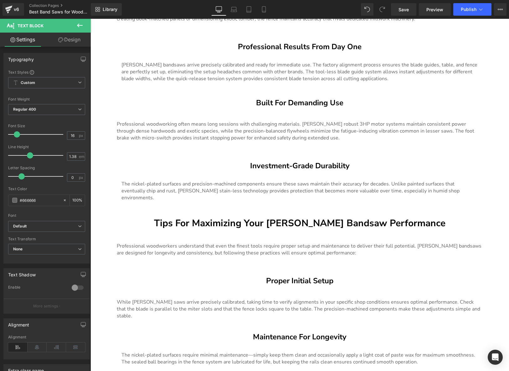
click at [334, 298] on p "While [PERSON_NAME] saws arrive precisely calibrated, taking time to verify ali…" at bounding box center [300, 308] width 366 height 21
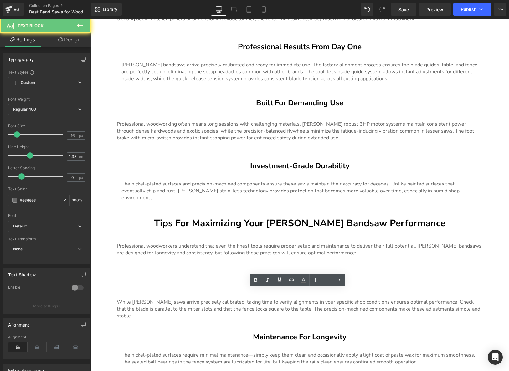
click at [334, 298] on p "While [PERSON_NAME] saws arrive precisely calibrated, taking time to verify ali…" at bounding box center [300, 308] width 366 height 21
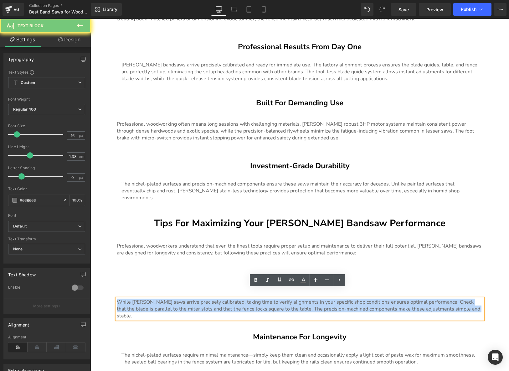
click at [334, 298] on p "While [PERSON_NAME] saws arrive precisely calibrated, taking time to verify ali…" at bounding box center [300, 308] width 366 height 21
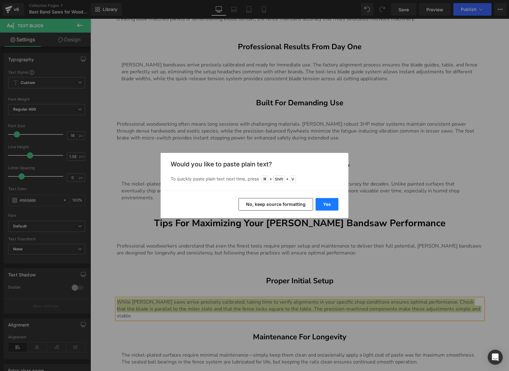
click at [325, 203] on button "Yes" at bounding box center [326, 204] width 23 height 13
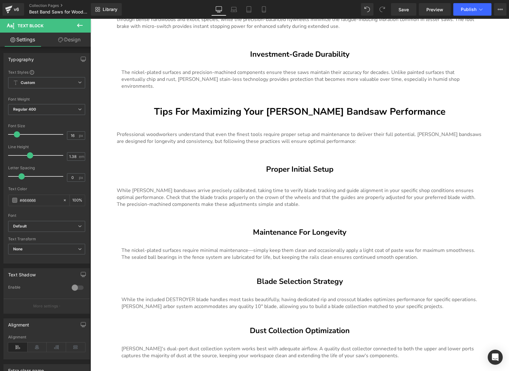
scroll to position [1841, 0]
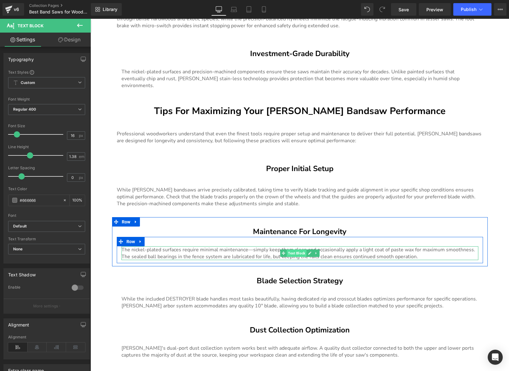
click at [300, 249] on span "Text Block" at bounding box center [297, 253] width 20 height 8
click at [328, 246] on p "The nickel-plated surfaces require minimal maintenance—simply keep them clean a…" at bounding box center [299, 253] width 357 height 14
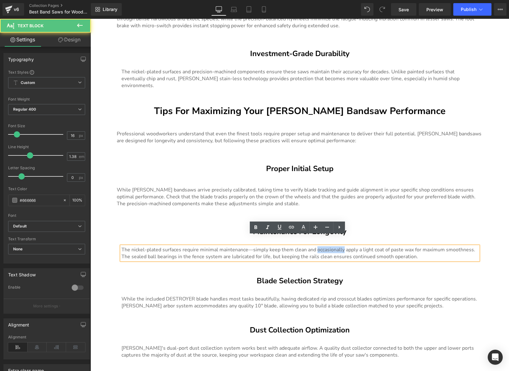
click at [328, 246] on p "The nickel-plated surfaces require minimal maintenance—simply keep them clean a…" at bounding box center [299, 253] width 357 height 14
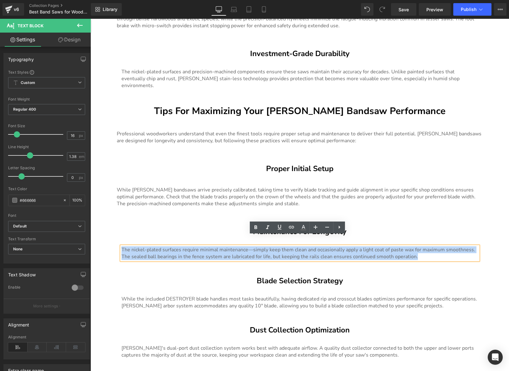
click at [328, 246] on p "The nickel-plated surfaces require minimal maintenance—simply keep them clean a…" at bounding box center [299, 253] width 357 height 14
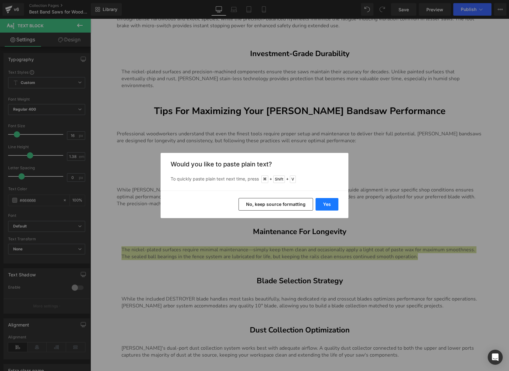
click at [323, 207] on button "Yes" at bounding box center [326, 204] width 23 height 13
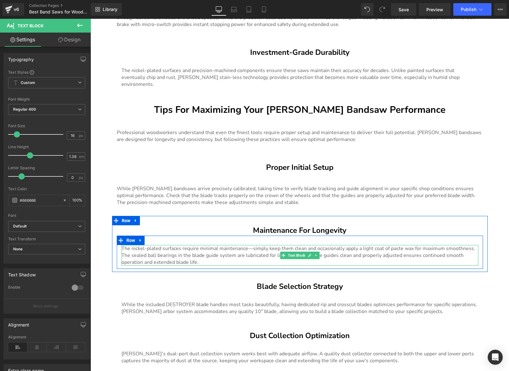
scroll to position [1843, 0]
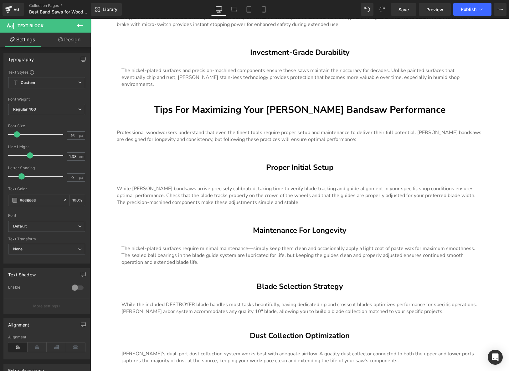
click at [326, 301] on p "While the included DESTROYER blade handles most tasks beautifully, having dedic…" at bounding box center [299, 308] width 357 height 14
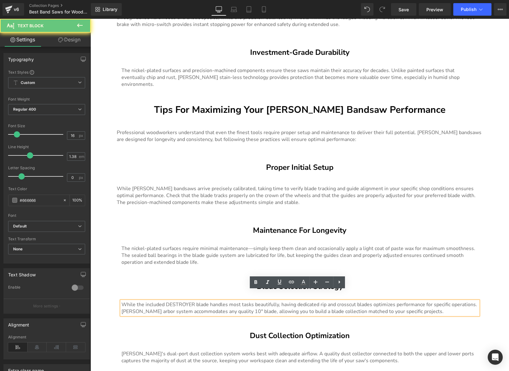
click at [327, 301] on p "While the included DESTROYER blade handles most tasks beautifully, having dedic…" at bounding box center [299, 308] width 357 height 14
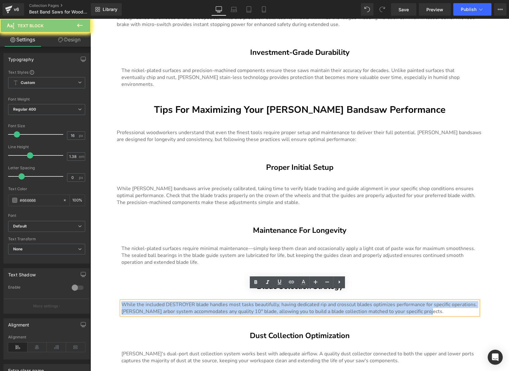
click at [327, 301] on p "While the included DESTROYER blade handles most tasks beautifully, having dedic…" at bounding box center [299, 308] width 357 height 14
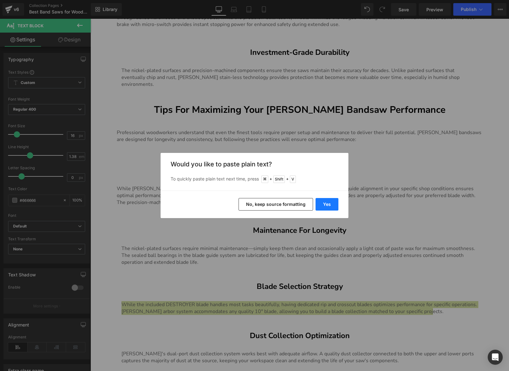
click at [328, 205] on button "Yes" at bounding box center [326, 204] width 23 height 13
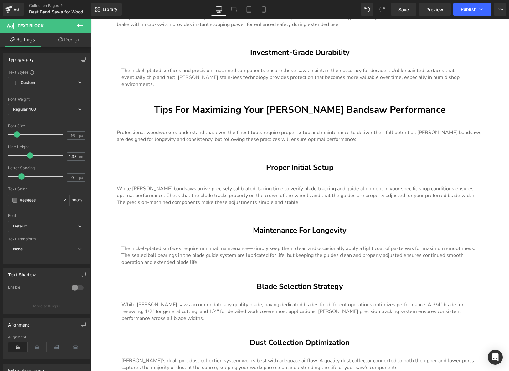
scroll to position [1905, 0]
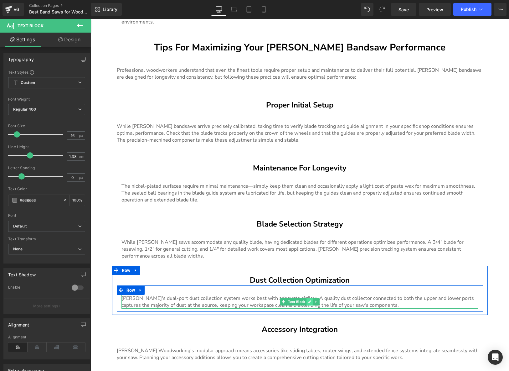
click at [307, 298] on link at bounding box center [309, 302] width 7 height 8
click at [307, 294] on p "[PERSON_NAME]'s dual-port dust collection system works best with adequate airfl…" at bounding box center [299, 301] width 357 height 14
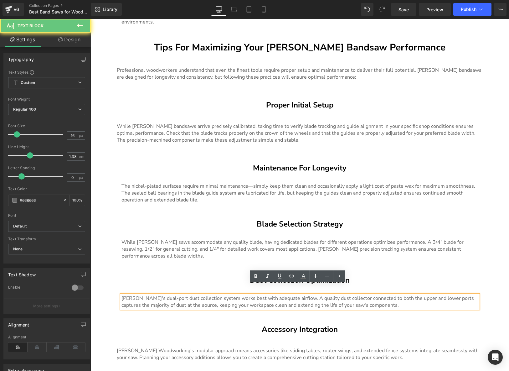
click at [327, 294] on p "[PERSON_NAME]'s dual-port dust collection system works best with adequate airfl…" at bounding box center [299, 301] width 357 height 14
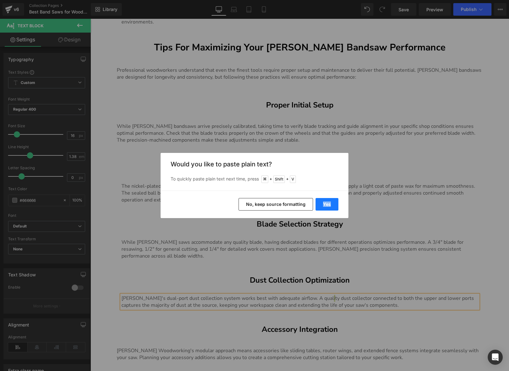
click at [327, 210] on div "Yes No, keep source formatting" at bounding box center [255, 204] width 188 height 28
click at [327, 208] on button "Yes" at bounding box center [326, 204] width 23 height 13
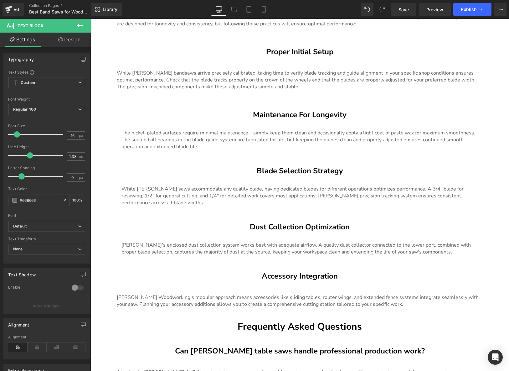
scroll to position [1958, 0]
click at [334, 293] on p "[PERSON_NAME] Woodworking's modular approach means accessories like sliding tab…" at bounding box center [300, 300] width 366 height 14
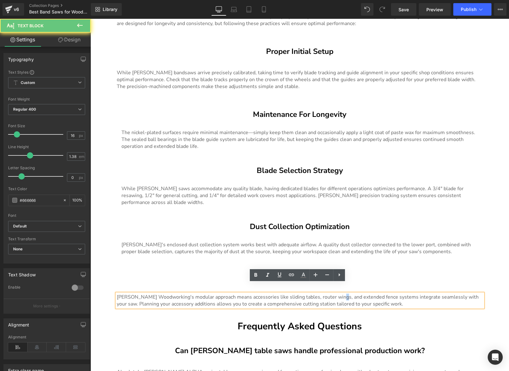
click at [334, 293] on p "[PERSON_NAME] Woodworking's modular approach means accessories like sliding tab…" at bounding box center [300, 300] width 366 height 14
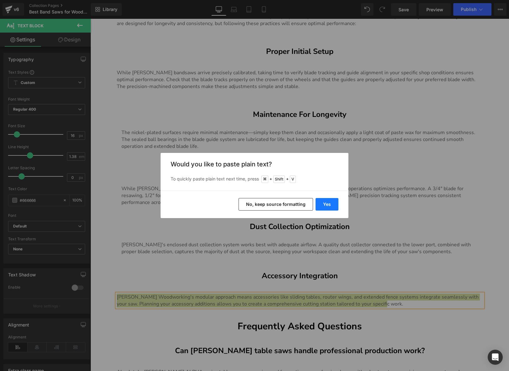
click at [325, 206] on button "Yes" at bounding box center [326, 204] width 23 height 13
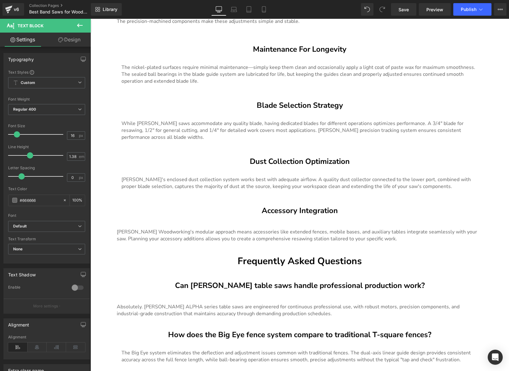
scroll to position [2028, 0]
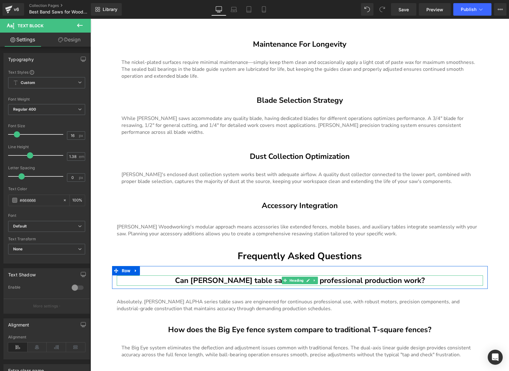
click at [338, 275] on strong "Can [PERSON_NAME] table saws handle professional production work?" at bounding box center [300, 280] width 250 height 10
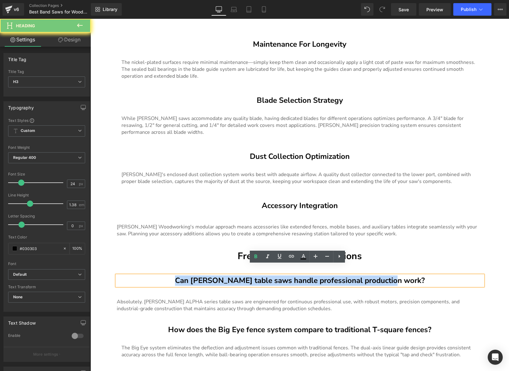
click at [338, 275] on strong "Can [PERSON_NAME] table saws handle professional production work?" at bounding box center [300, 280] width 250 height 10
paste div
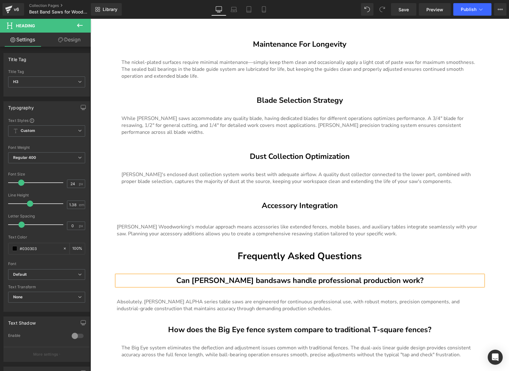
click at [324, 298] on p "Absolutely. [PERSON_NAME] ALPHA series table saws are engineered for continuous…" at bounding box center [300, 305] width 366 height 14
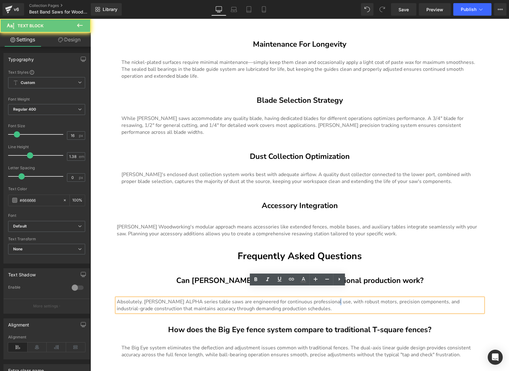
click at [324, 298] on p "Absolutely. [PERSON_NAME] ALPHA series table saws are engineered for continuous…" at bounding box center [300, 305] width 366 height 14
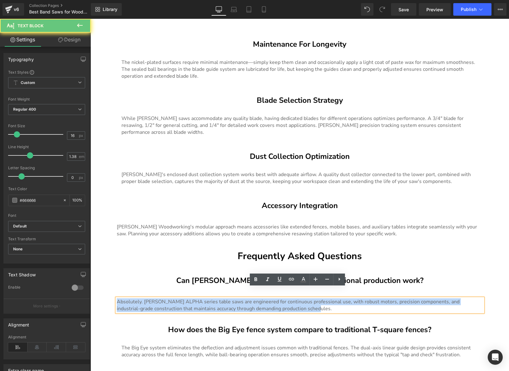
click at [324, 298] on p "Absolutely. [PERSON_NAME] ALPHA series table saws are engineered for continuous…" at bounding box center [300, 305] width 366 height 14
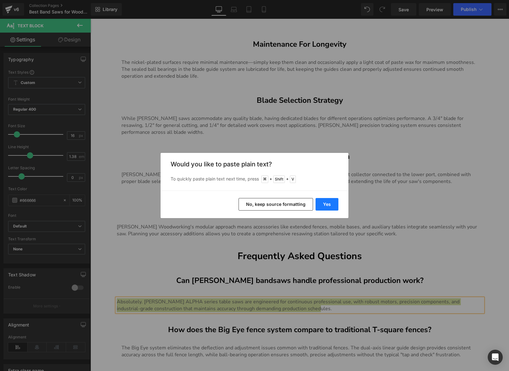
click at [327, 207] on button "Yes" at bounding box center [326, 204] width 23 height 13
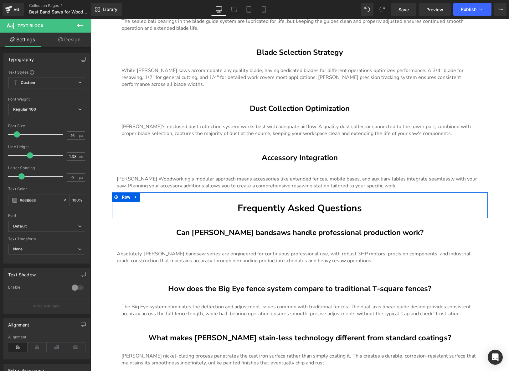
scroll to position [2127, 0]
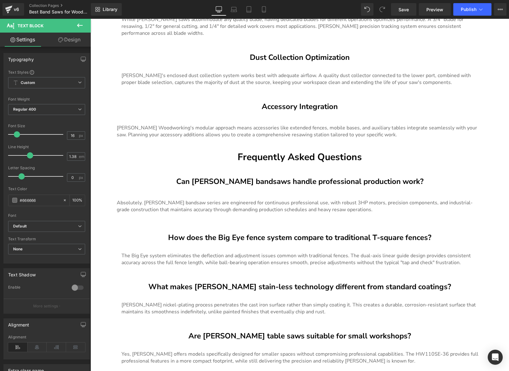
click at [289, 232] on div "How does the Big Eye fence system compare to traditional T-square fences? Headi…" at bounding box center [300, 237] width 366 height 10
click at [289, 232] on strong "How does the Big Eye fence system compare to traditional T-square fences?" at bounding box center [299, 237] width 263 height 10
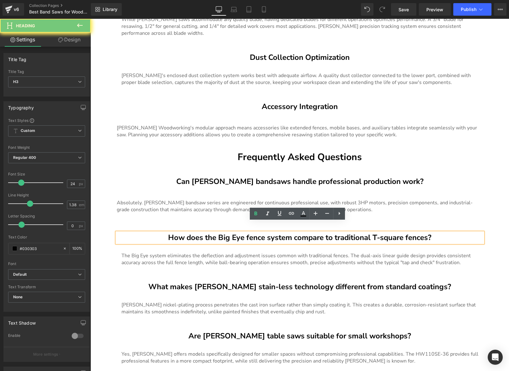
paste div
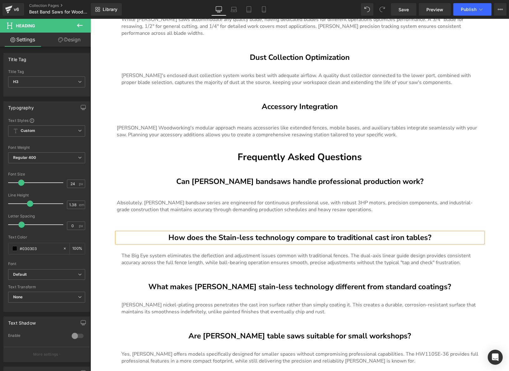
click at [317, 252] on p "The Big Eye system eliminates the deflection and adjustment issues common with …" at bounding box center [299, 259] width 357 height 14
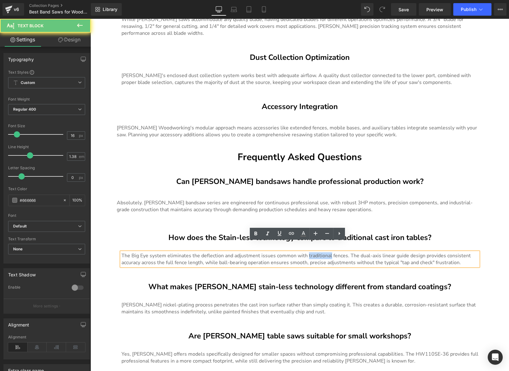
click at [317, 252] on p "The Big Eye system eliminates the deflection and adjustment issues common with …" at bounding box center [299, 259] width 357 height 14
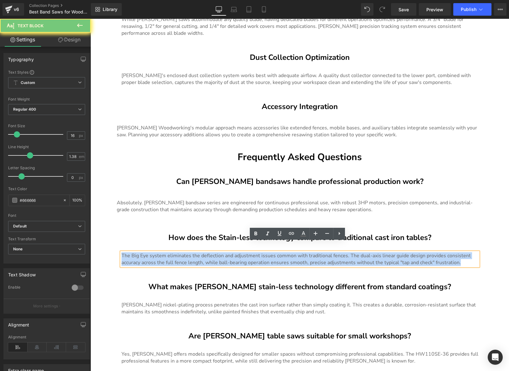
click at [317, 252] on p "The Big Eye system eliminates the deflection and adjustment issues common with …" at bounding box center [299, 259] width 357 height 14
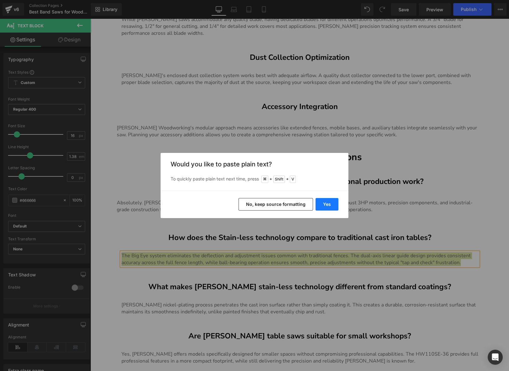
click at [328, 204] on button "Yes" at bounding box center [326, 204] width 23 height 13
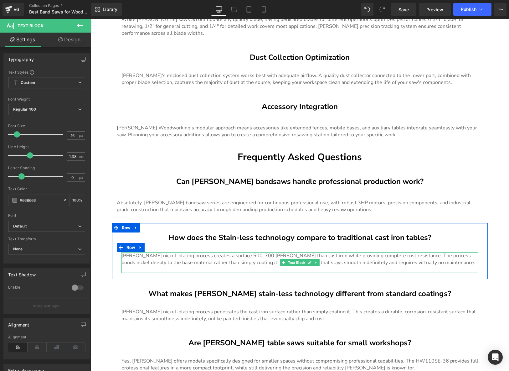
click at [418, 266] on p at bounding box center [299, 269] width 357 height 7
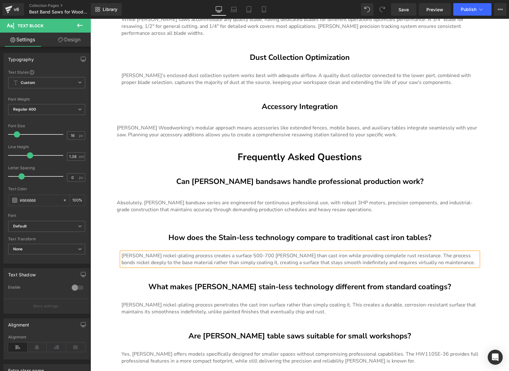
scroll to position [2129, 0]
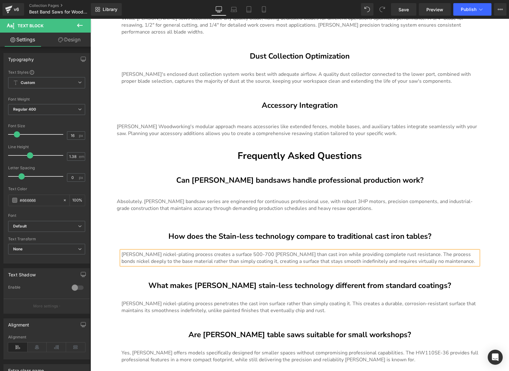
click at [314, 282] on link at bounding box center [314, 286] width 7 height 8
click at [90, 19] on icon at bounding box center [90, 19] width 0 height 0
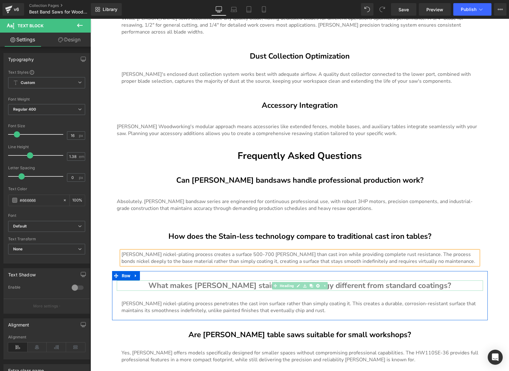
click at [316, 284] on icon at bounding box center [317, 286] width 3 height 4
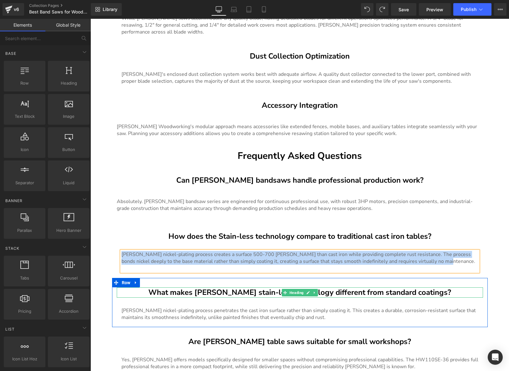
click at [305, 289] on link at bounding box center [308, 293] width 7 height 8
click at [303, 287] on strong "What makes [PERSON_NAME] stain-less technology different from standard coatings?" at bounding box center [299, 292] width 303 height 10
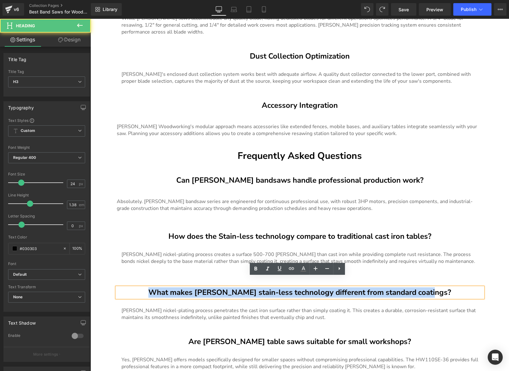
click at [303, 287] on strong "What makes [PERSON_NAME] stain-less technology different from standard coatings?" at bounding box center [299, 292] width 303 height 10
paste div
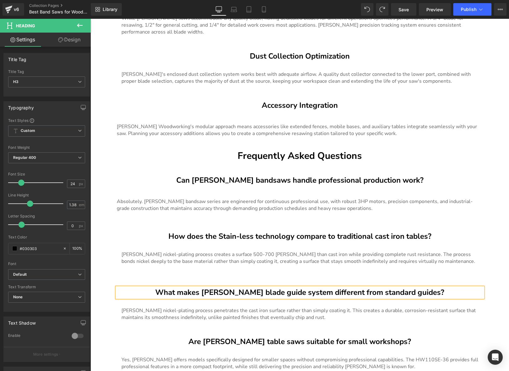
click at [339, 307] on p "[PERSON_NAME] nickel-plating process penetrates the cast iron surface rather th…" at bounding box center [299, 314] width 357 height 14
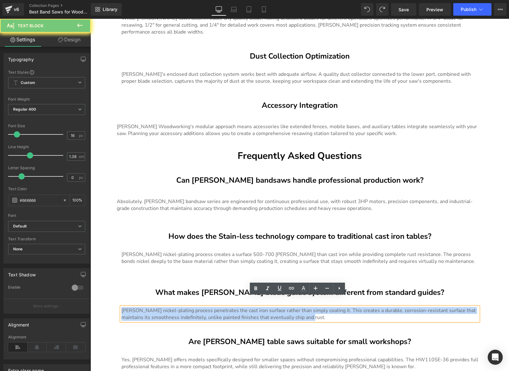
click at [339, 307] on p "[PERSON_NAME] nickel-plating process penetrates the cast iron surface rather th…" at bounding box center [299, 314] width 357 height 14
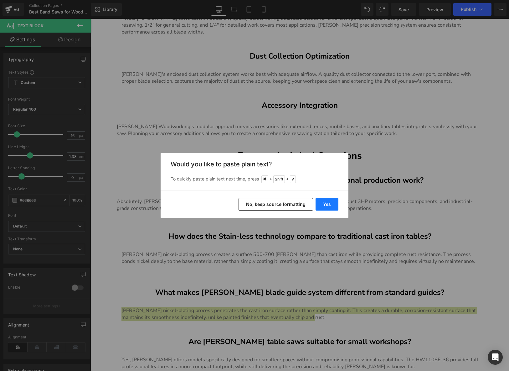
click at [330, 206] on button "Yes" at bounding box center [326, 204] width 23 height 13
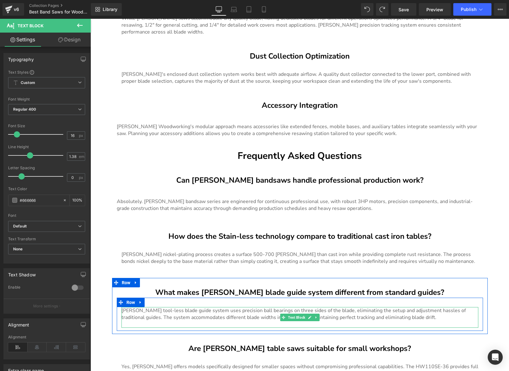
click at [388, 320] on p at bounding box center [299, 323] width 357 height 7
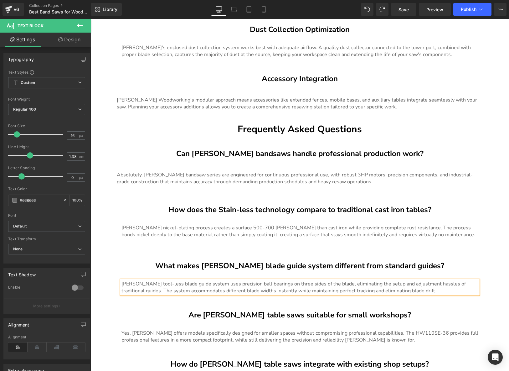
scroll to position [2156, 0]
click at [346, 309] on strong "Are [PERSON_NAME] table saws suitable for small workshops?" at bounding box center [299, 314] width 222 height 10
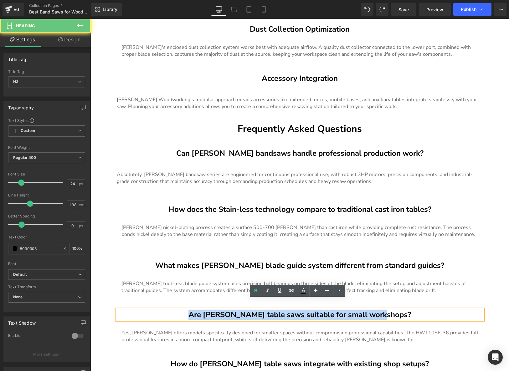
click at [346, 309] on strong "Are [PERSON_NAME] table saws suitable for small workshops?" at bounding box center [299, 314] width 222 height 10
paste div
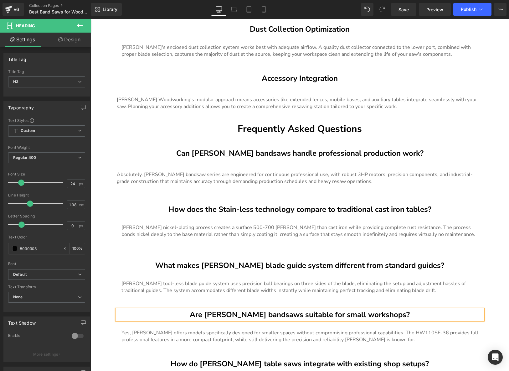
click at [357, 329] on p "Yes, [PERSON_NAME] offers models specifically designed for smaller spaces witho…" at bounding box center [299, 336] width 357 height 14
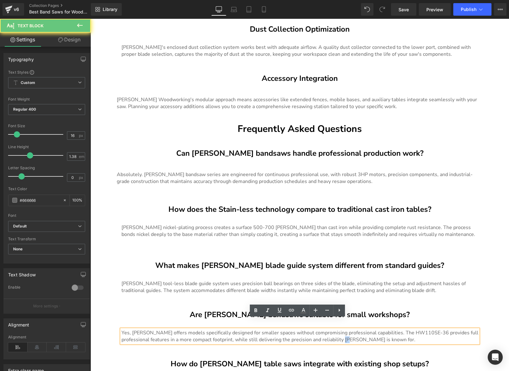
click at [357, 329] on p "Yes, [PERSON_NAME] offers models specifically designed for smaller spaces witho…" at bounding box center [299, 336] width 357 height 14
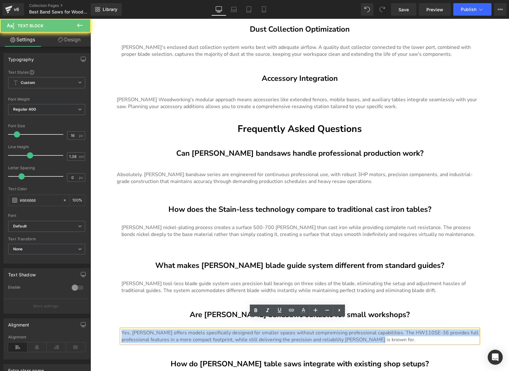
click at [357, 329] on p "Yes, [PERSON_NAME] offers models specifically designed for smaller spaces witho…" at bounding box center [299, 336] width 357 height 14
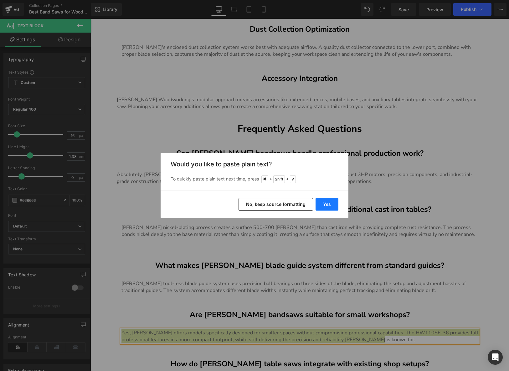
click at [330, 208] on button "Yes" at bounding box center [326, 204] width 23 height 13
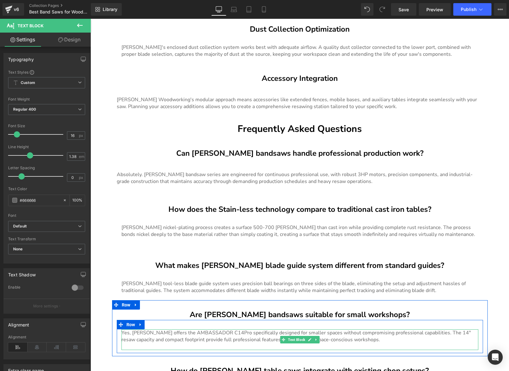
click at [352, 329] on p "Yes, Harvey offers the AMBASSADOR C14Pro specifically designed for smaller spac…" at bounding box center [299, 336] width 357 height 14
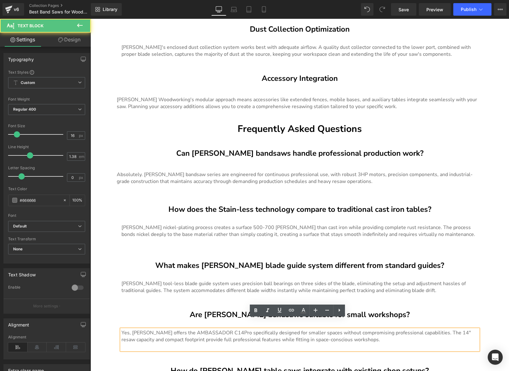
click at [353, 343] on p at bounding box center [299, 346] width 357 height 7
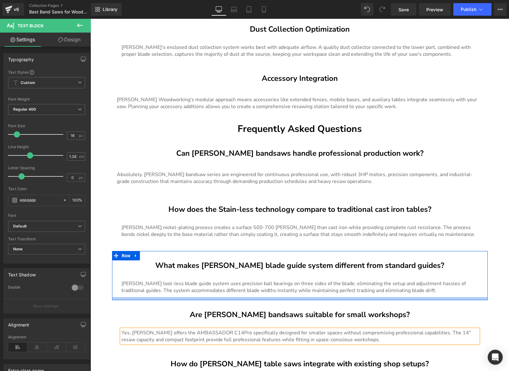
click at [414, 297] on div at bounding box center [300, 298] width 376 height 3
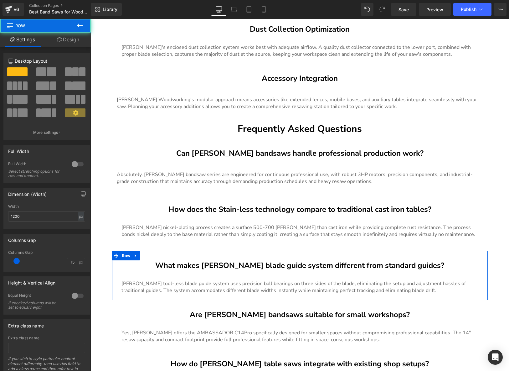
click at [416, 283] on div "Harvey's tool-less blade guide system uses precision ball bearings on three sid…" at bounding box center [299, 287] width 357 height 14
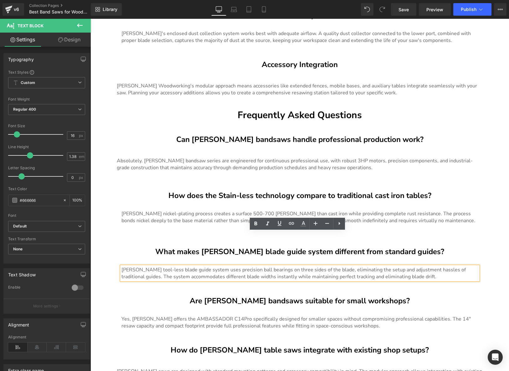
scroll to position [2235, 0]
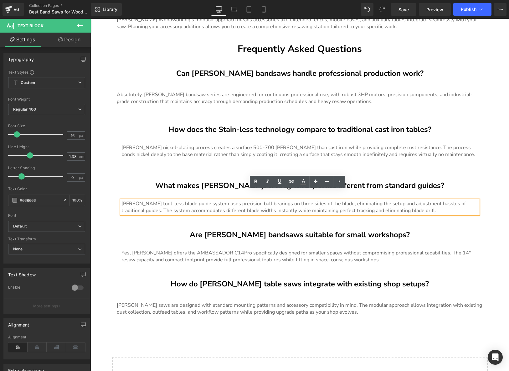
click at [314, 279] on div "How do Harvey table saws integrate with existing shop setups? Heading" at bounding box center [300, 284] width 366 height 10
click at [314, 279] on strong "How do [PERSON_NAME] table saws integrate with existing shop setups?" at bounding box center [300, 284] width 258 height 10
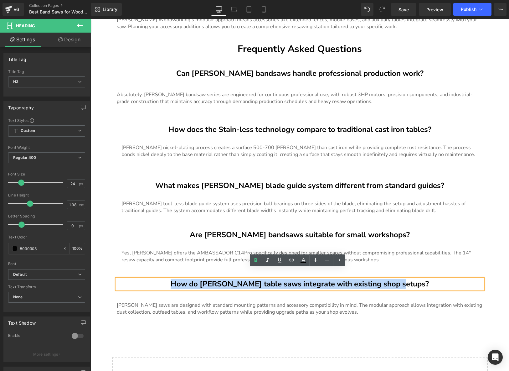
paste div
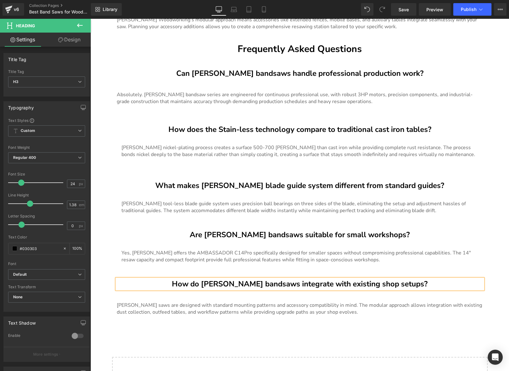
click at [335, 301] on p "[PERSON_NAME] saws are designed with standard mounting patterns and accessory c…" at bounding box center [300, 308] width 366 height 14
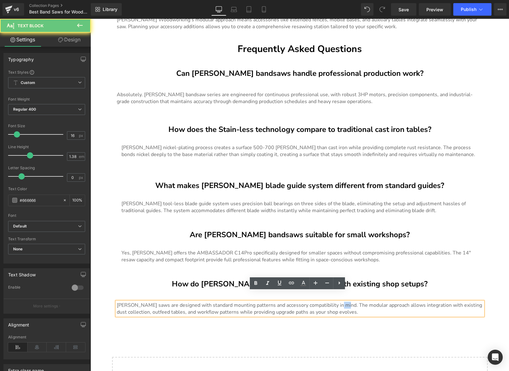
click at [335, 301] on p "[PERSON_NAME] saws are designed with standard mounting patterns and accessory c…" at bounding box center [300, 308] width 366 height 14
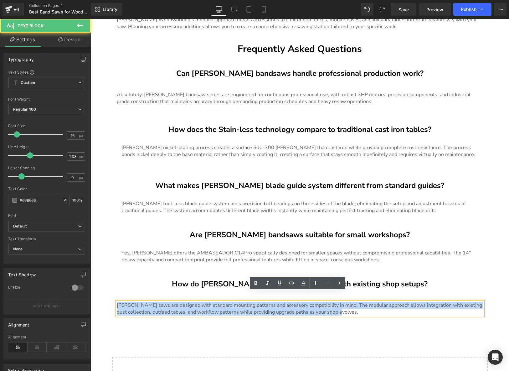
click at [335, 301] on p "[PERSON_NAME] saws are designed with standard mounting patterns and accessory c…" at bounding box center [300, 308] width 366 height 14
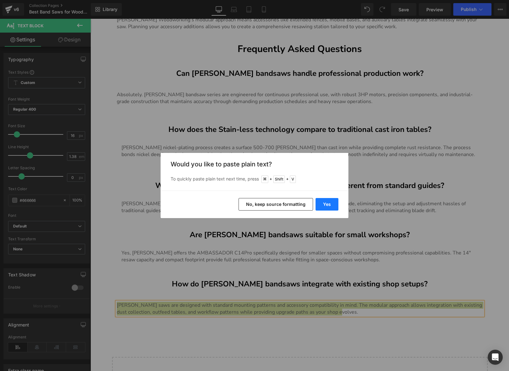
click at [325, 203] on button "Yes" at bounding box center [326, 204] width 23 height 13
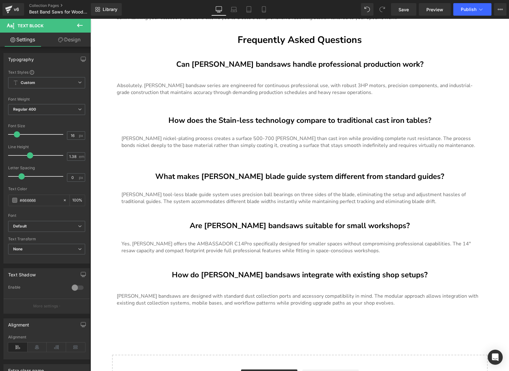
scroll to position [2244, 0]
click at [468, 13] on button "Publish" at bounding box center [472, 9] width 38 height 13
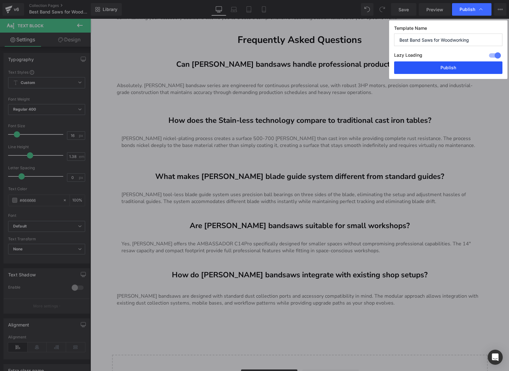
drag, startPoint x: 471, startPoint y: 68, endPoint x: 381, endPoint y: 49, distance: 92.4
click at [471, 68] on button "Publish" at bounding box center [448, 67] width 108 height 13
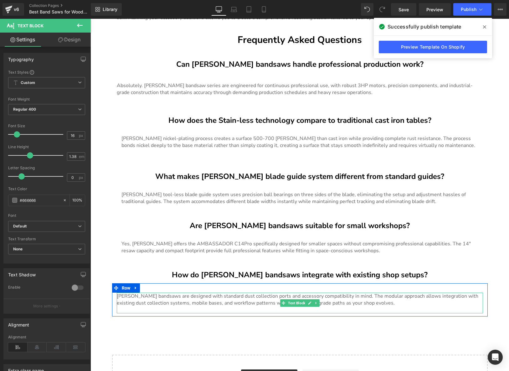
click at [375, 294] on p "Harvey bandsaws are designed with standard dust collection ports and accessory …" at bounding box center [300, 299] width 366 height 14
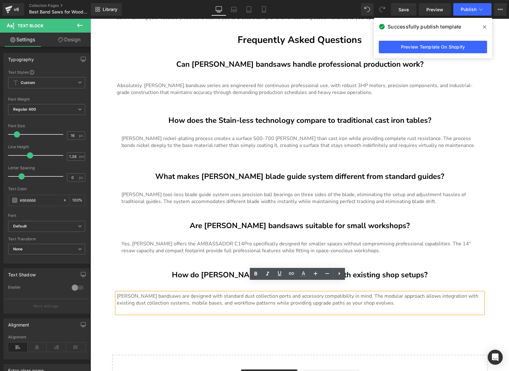
click at [376, 244] on div "Yes, Harvey offers the AMBASSADOR C14Pro specifically designed for smaller spac…" at bounding box center [300, 244] width 366 height 26
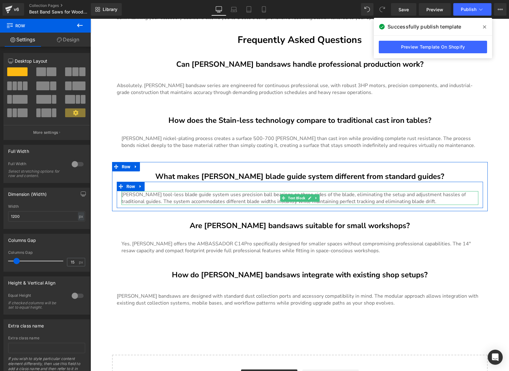
click at [367, 191] on p "Harvey's tool-less blade guide system uses precision ball bearings on three sid…" at bounding box center [299, 198] width 357 height 14
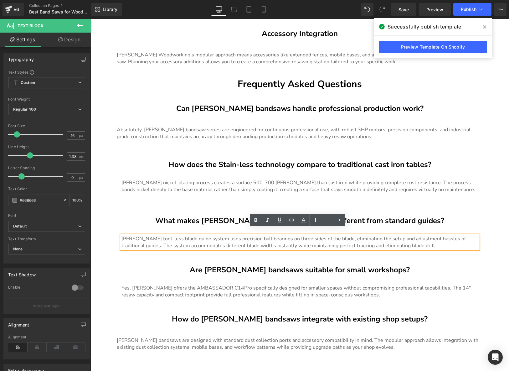
scroll to position [2196, 0]
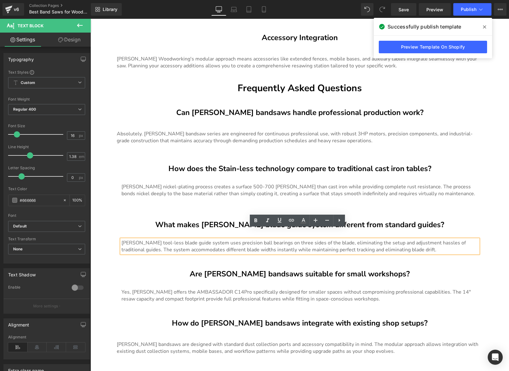
click at [380, 197] on p at bounding box center [299, 200] width 357 height 7
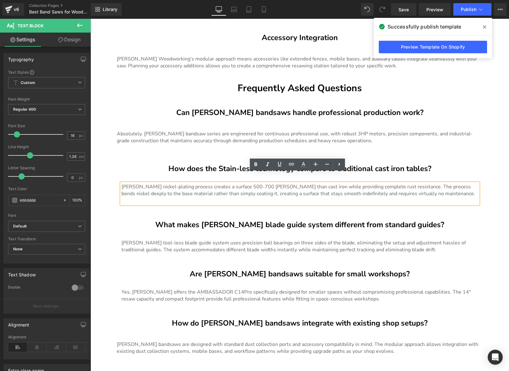
click at [430, 185] on p "Harvey's nickel-plating process creates a surface 500-700 HV harder than cast i…" at bounding box center [299, 190] width 357 height 14
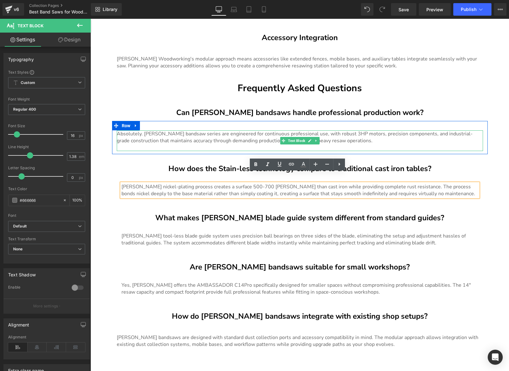
click at [377, 132] on p "Absolutely. Harvey's bandsaw series are engineered for continuous professional …" at bounding box center [300, 137] width 366 height 14
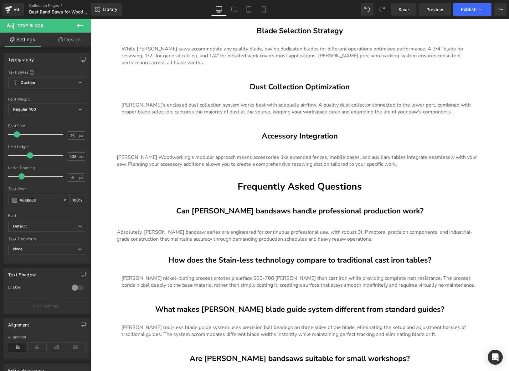
scroll to position [2098, 0]
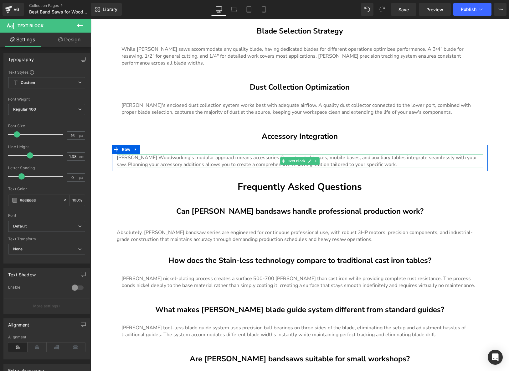
click at [366, 154] on p "Harvey Woodworking's modular approach means accessories like extended fences, m…" at bounding box center [300, 161] width 366 height 14
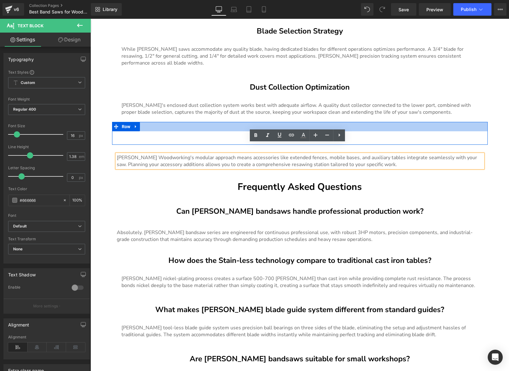
click at [362, 122] on div at bounding box center [300, 126] width 376 height 9
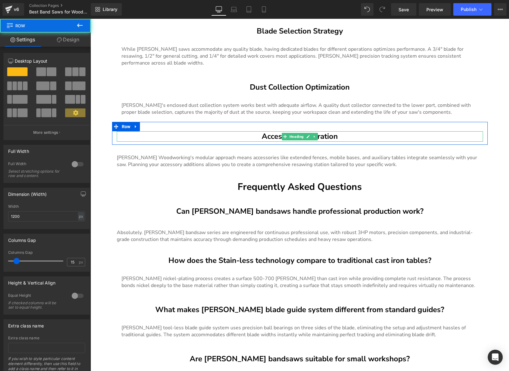
click at [357, 131] on h3 "Accessory Integration" at bounding box center [300, 136] width 366 height 10
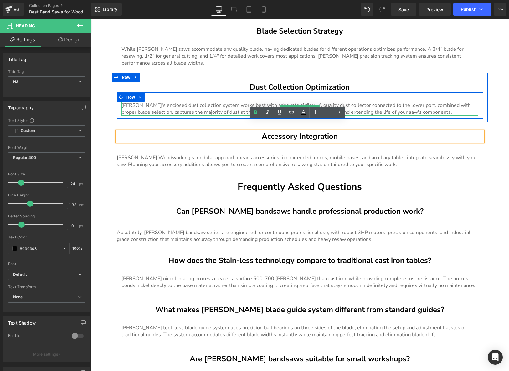
click at [422, 102] on p "Harvey Woodworking's enclosed dust collection system works best with adequate a…" at bounding box center [299, 109] width 357 height 14
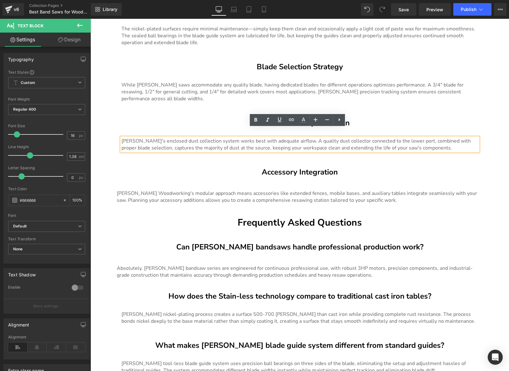
scroll to position [2061, 0]
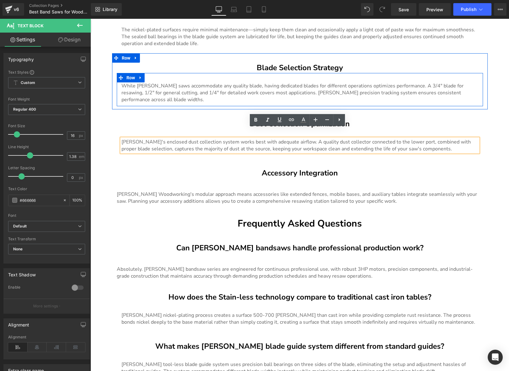
click at [290, 94] on div "While Harvey saws accommodate any quality blade, having dedicated blades for di…" at bounding box center [300, 89] width 366 height 33
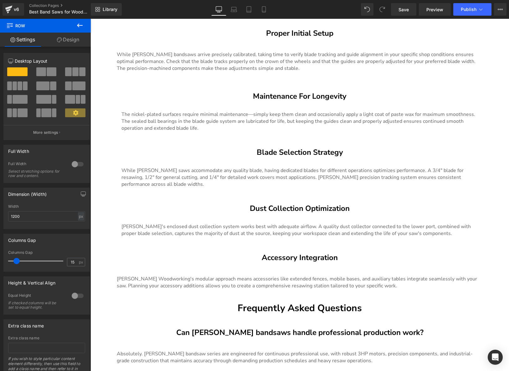
scroll to position [1961, 0]
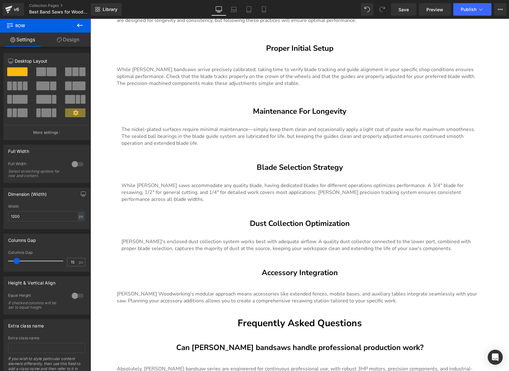
click at [284, 136] on div "The nickel-plated surfaces require minimal maintenance—simply keep them clean a…" at bounding box center [300, 132] width 366 height 33
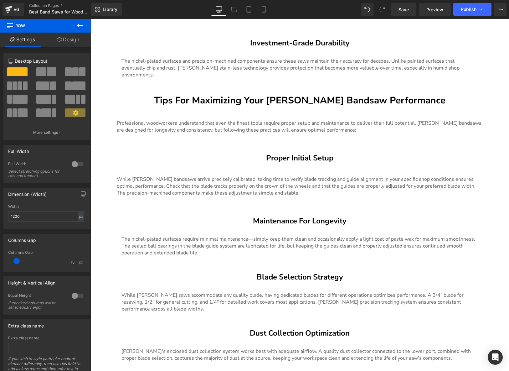
scroll to position [1849, 0]
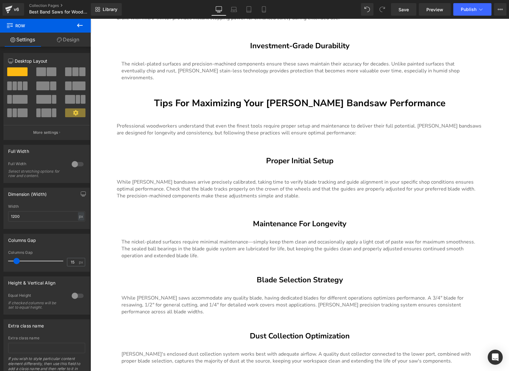
click at [341, 123] on p "Professional woodworkers understand that even the finest tools require proper s…" at bounding box center [300, 129] width 366 height 14
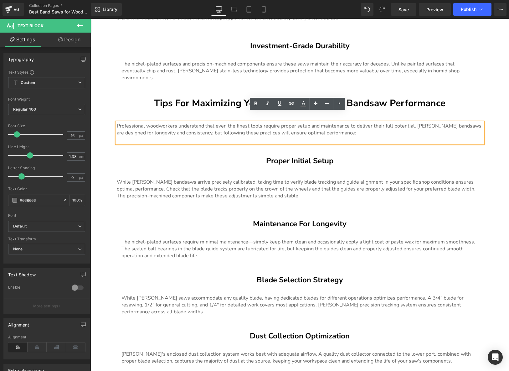
click at [358, 136] on p at bounding box center [300, 139] width 366 height 7
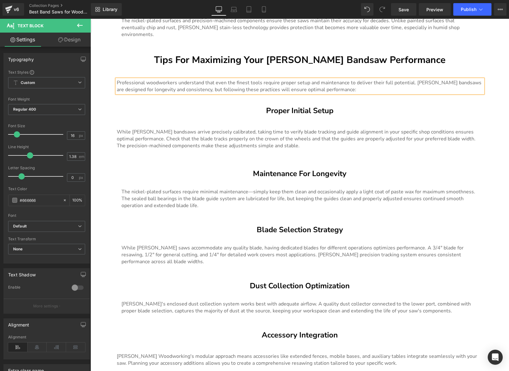
scroll to position [1893, 0]
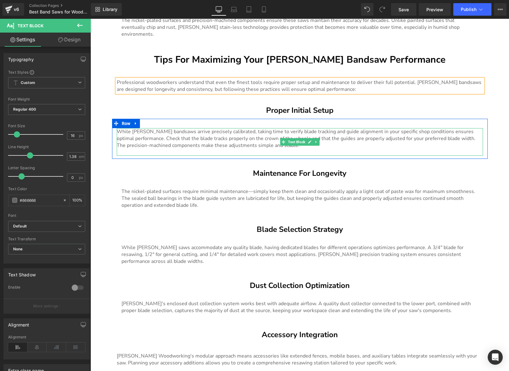
click at [323, 149] on p at bounding box center [300, 152] width 366 height 7
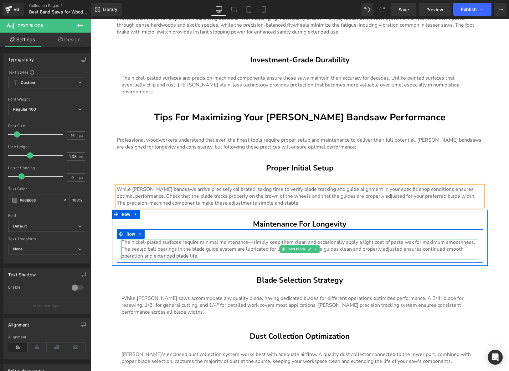
scroll to position [1835, 0]
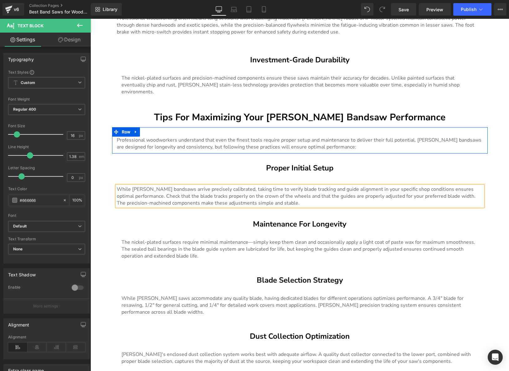
click at [378, 140] on div "Professional woodworkers understand that even the finest tools require proper s…" at bounding box center [300, 140] width 376 height 26
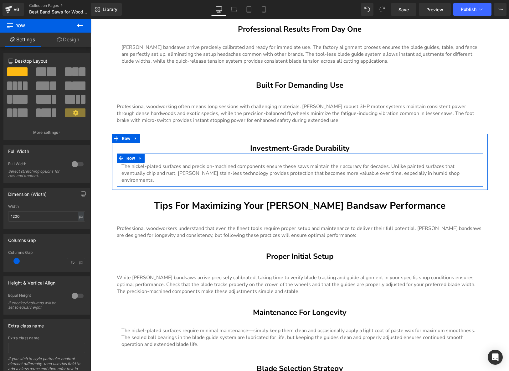
scroll to position [1742, 0]
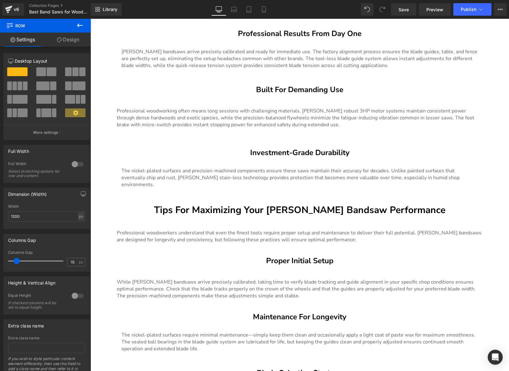
click at [375, 120] on p "Professional woodworking often means long sessions with challenging materials. …" at bounding box center [300, 117] width 366 height 21
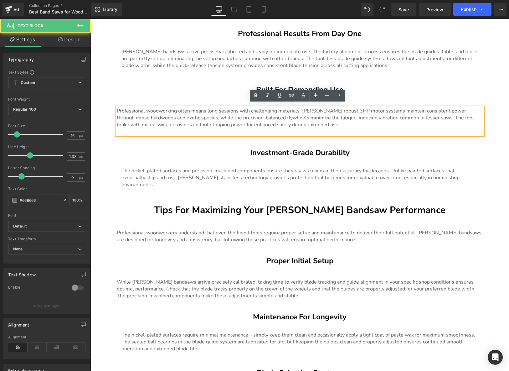
click at [363, 128] on p at bounding box center [300, 131] width 366 height 7
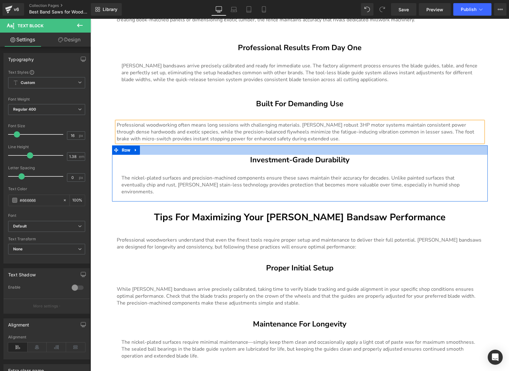
scroll to position [1706, 0]
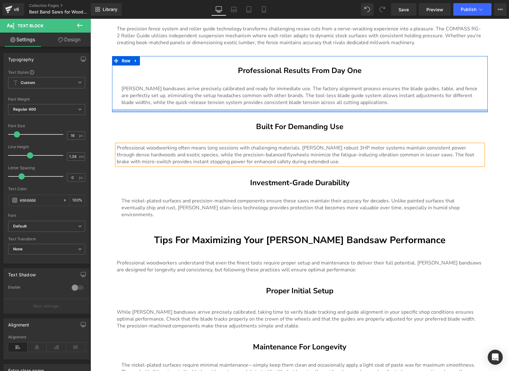
click at [366, 109] on div at bounding box center [300, 110] width 376 height 3
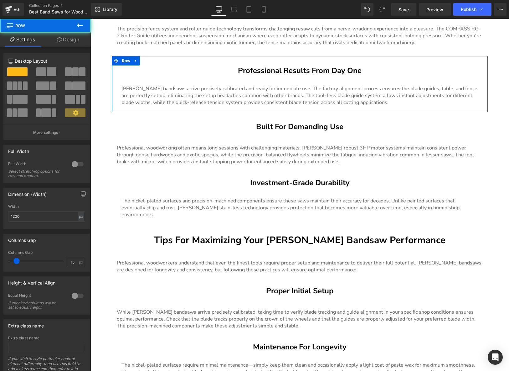
click at [90, 19] on div at bounding box center [90, 19] width 0 height 0
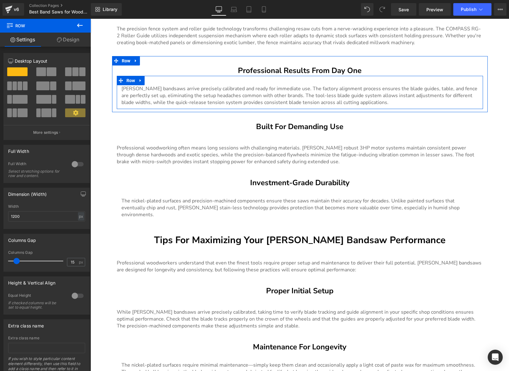
click at [90, 19] on div at bounding box center [90, 19] width 0 height 0
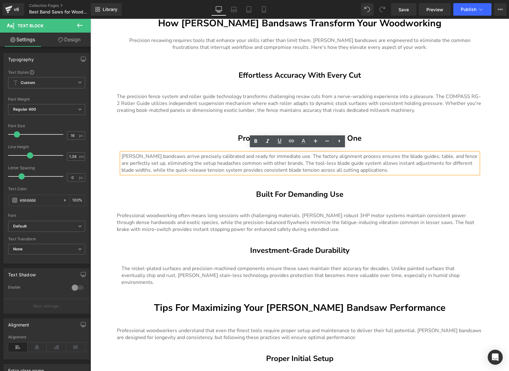
scroll to position [1638, 0]
click at [373, 114] on p at bounding box center [300, 117] width 366 height 7
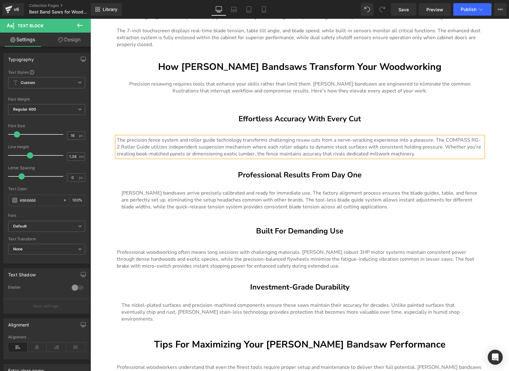
scroll to position [1572, 0]
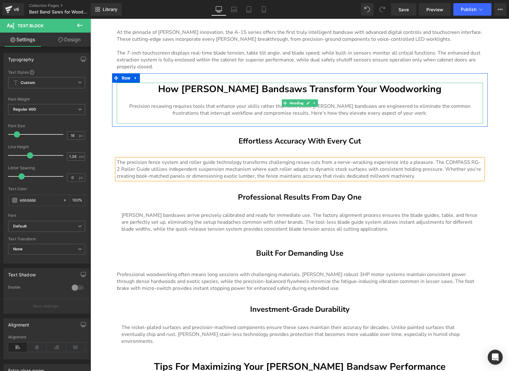
click at [336, 113] on div "Precision resawing requires tools that enhance your skills rather than limit th…" at bounding box center [300, 110] width 366 height 14
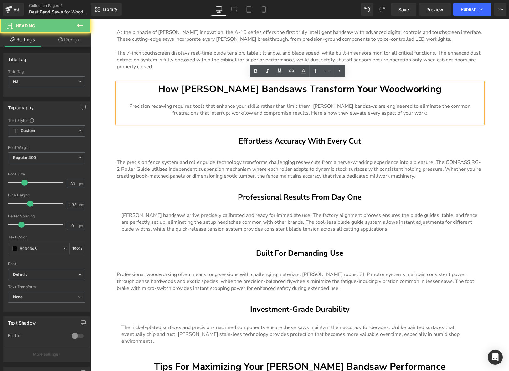
click at [333, 116] on div at bounding box center [300, 119] width 366 height 7
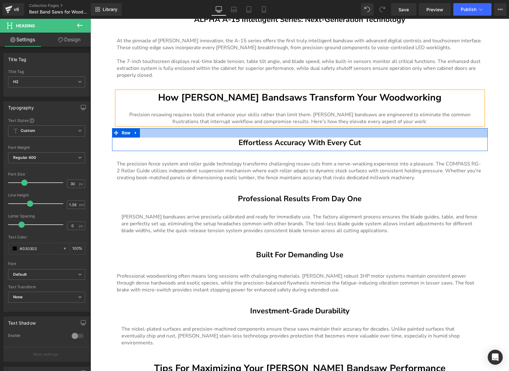
scroll to position [1538, 0]
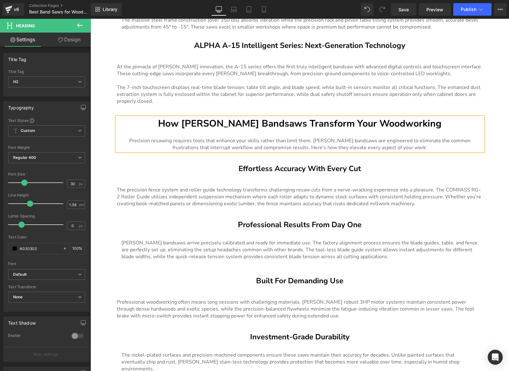
click at [415, 117] on h2 "How Harvey Bandsaws Transform Your Woodworking" at bounding box center [300, 123] width 366 height 13
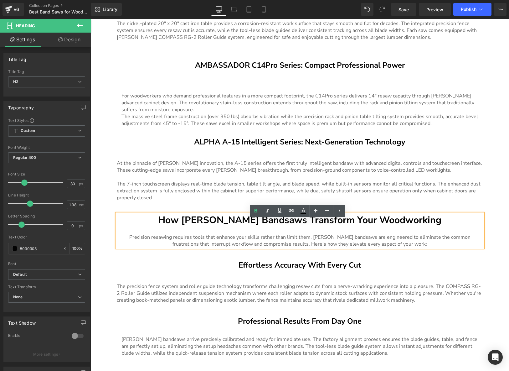
scroll to position [1433, 0]
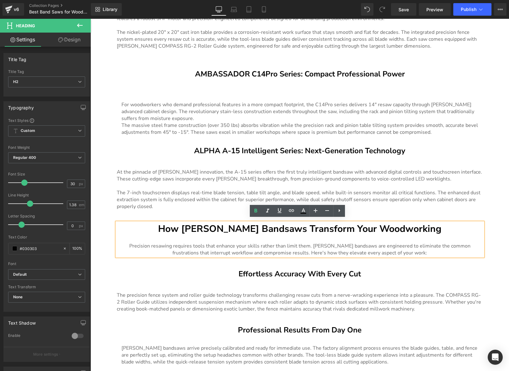
click at [90, 19] on div at bounding box center [90, 19] width 0 height 0
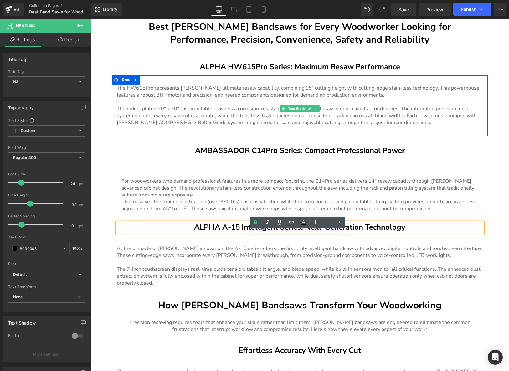
scroll to position [1344, 0]
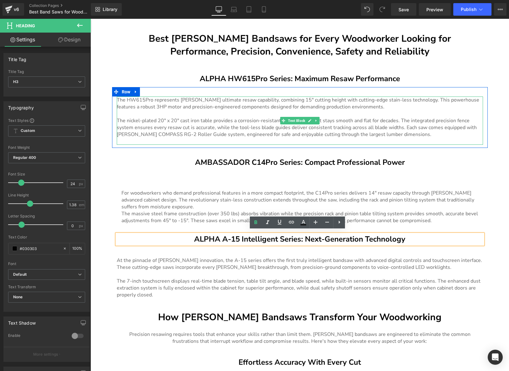
click at [373, 138] on p at bounding box center [300, 141] width 366 height 7
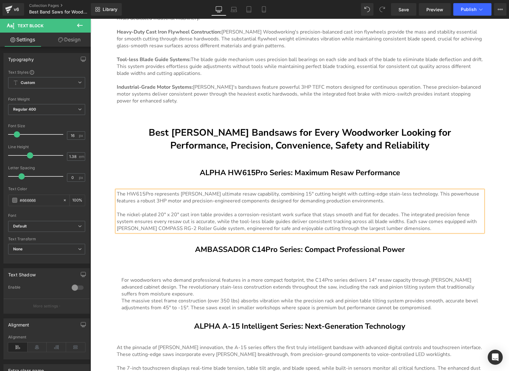
scroll to position [1233, 0]
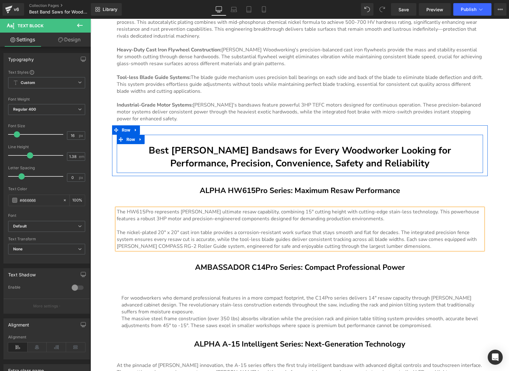
click at [90, 19] on div at bounding box center [90, 19] width 0 height 0
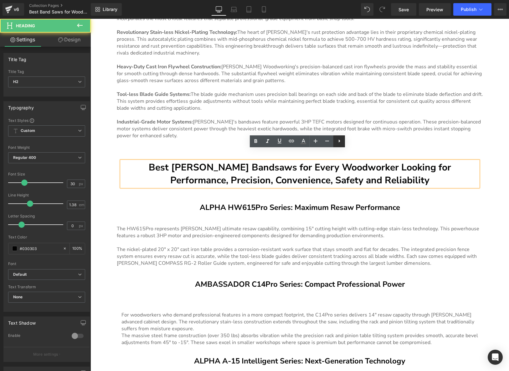
scroll to position [1160, 0]
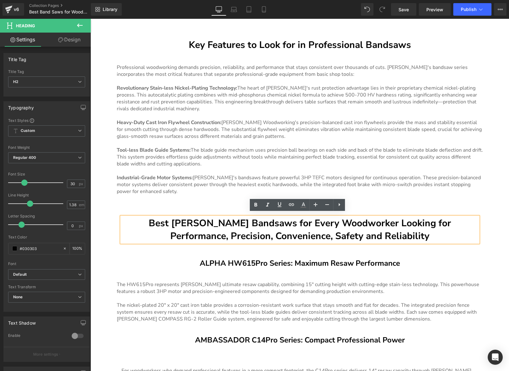
click at [217, 194] on div "Best Bandsaws for Woodworking Heading At Harvey Woodworking, we're dedicated to…" at bounding box center [299, 182] width 418 height 2508
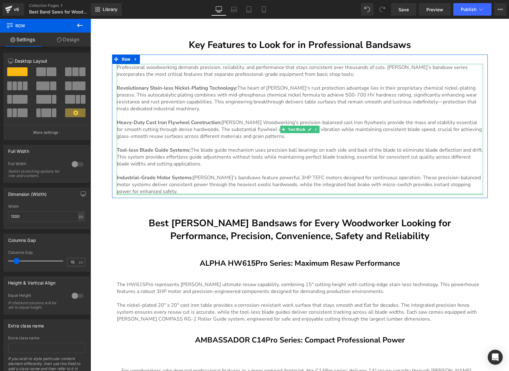
click at [222, 193] on div at bounding box center [300, 194] width 366 height 2
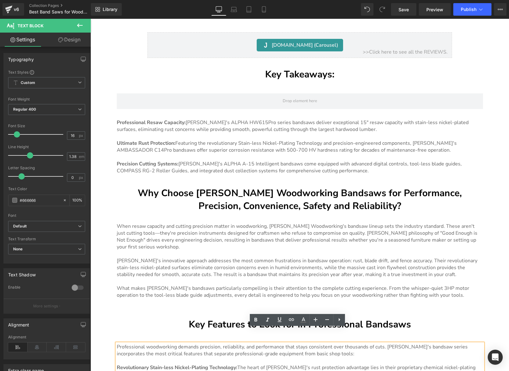
scroll to position [853, 0]
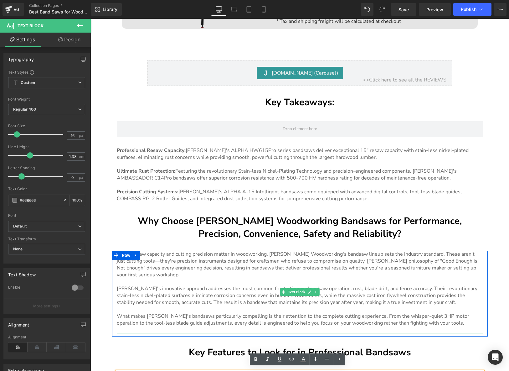
click at [339, 280] on p at bounding box center [300, 281] width 366 height 7
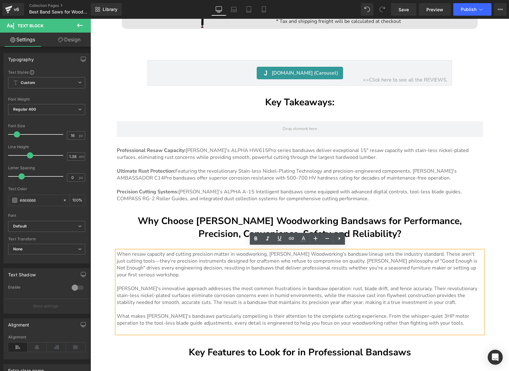
click at [458, 319] on p "What makes Harvey Woodworking's bandsaws particularly compelling is their atten…" at bounding box center [300, 319] width 366 height 14
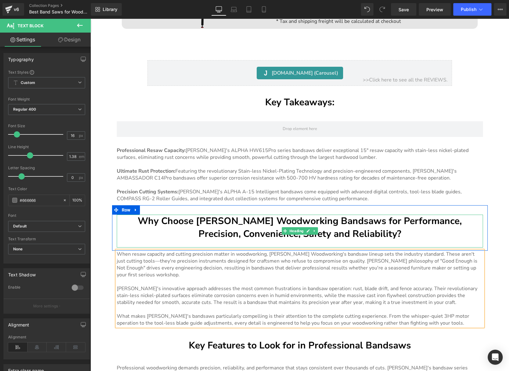
click at [385, 233] on h2 "Why Choose Harvey Woodworking Bandsaws for Performance, Precision, Convenience,…" at bounding box center [300, 227] width 366 height 26
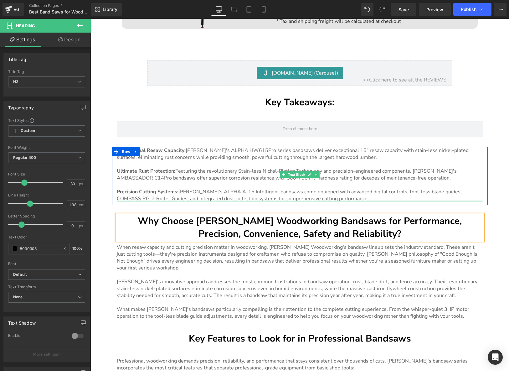
click at [375, 200] on div at bounding box center [300, 201] width 366 height 2
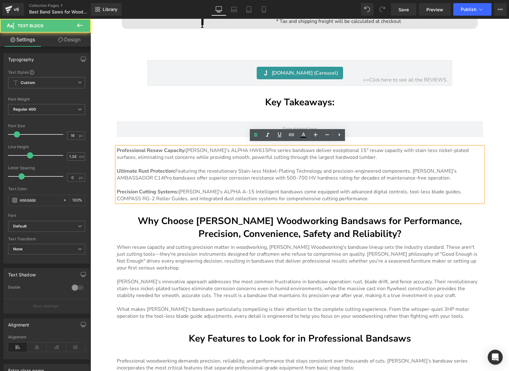
click at [376, 196] on p "Precision Cutting Systems: Harvey Woodworking's ALPHA A-15 Intelligent bandsaws…" at bounding box center [300, 195] width 366 height 14
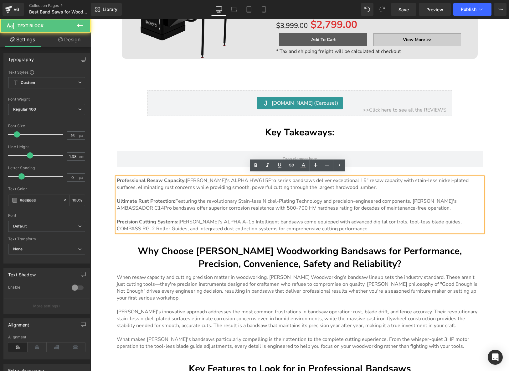
scroll to position [823, 0]
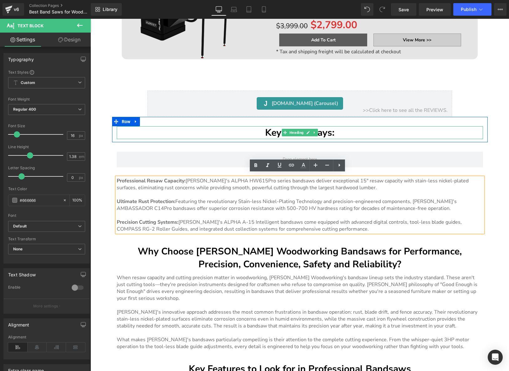
click at [255, 130] on h2 "Key Takeaways:" at bounding box center [300, 132] width 366 height 13
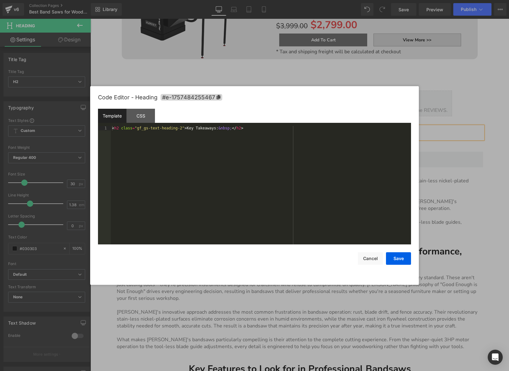
click at [244, 0] on div "Text Block You are previewing how the will restyle your page. You can not edit …" at bounding box center [254, 0] width 509 height 0
click at [219, 98] on icon at bounding box center [219, 97] width 4 height 4
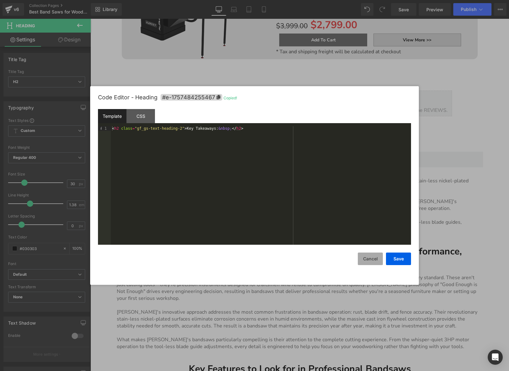
drag, startPoint x: 372, startPoint y: 255, endPoint x: 369, endPoint y: 250, distance: 6.1
click at [372, 255] on button "Cancel" at bounding box center [370, 258] width 25 height 13
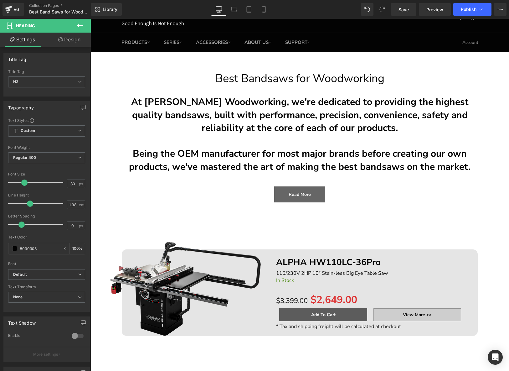
click at [309, 198] on link "Read More" at bounding box center [299, 194] width 51 height 16
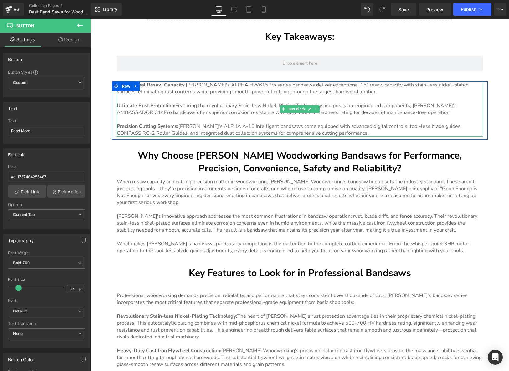
scroll to position [918, 0]
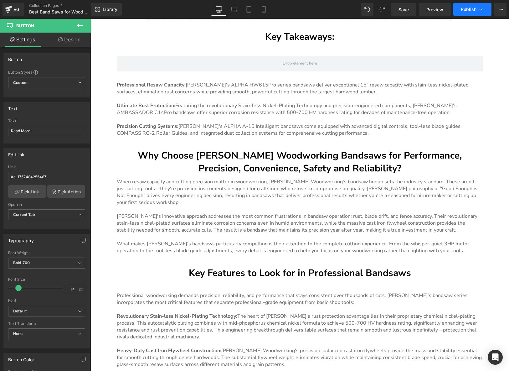
click at [468, 14] on button "Publish" at bounding box center [472, 9] width 38 height 13
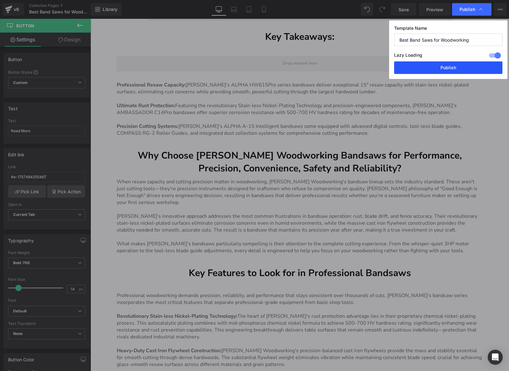
click at [447, 68] on button "Publish" at bounding box center [448, 67] width 108 height 13
